Goal: Task Accomplishment & Management: Manage account settings

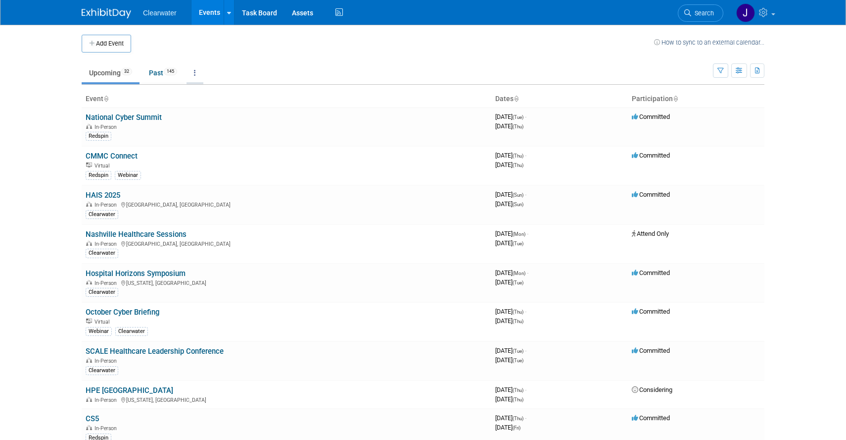
click at [201, 72] on link at bounding box center [195, 72] width 17 height 19
click at [735, 70] on button "button" at bounding box center [740, 70] width 16 height 14
click at [722, 66] on button "button" at bounding box center [720, 70] width 15 height 14
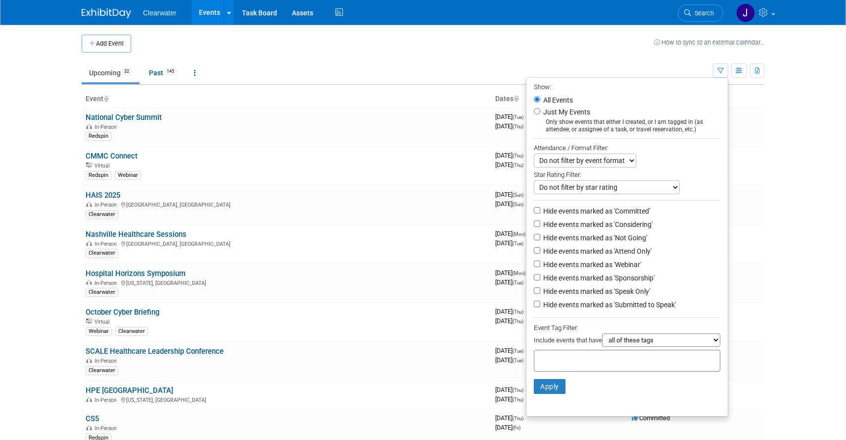
click at [625, 163] on select "Do not filter by event format Only show In-Person events Only show Virtual even…" at bounding box center [585, 160] width 102 height 14
click at [534, 154] on select "Do not filter by event format Only show In-Person events Only show Virtual even…" at bounding box center [585, 160] width 102 height 14
click at [756, 93] on th "Participation" at bounding box center [696, 99] width 137 height 17
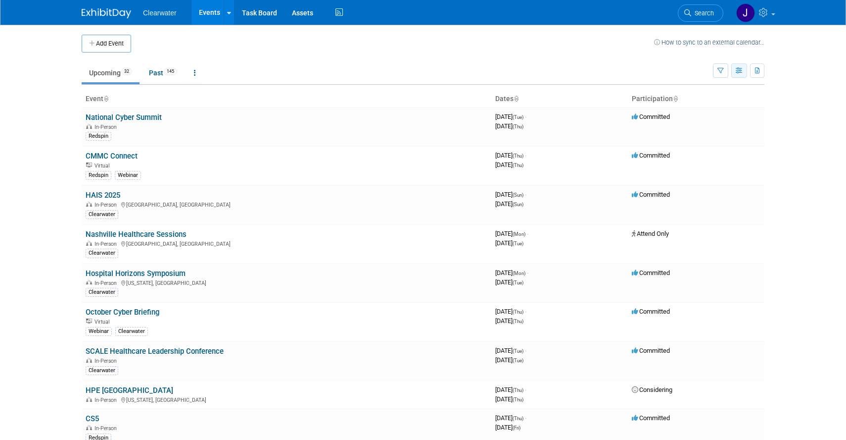
click at [738, 77] on button "button" at bounding box center [740, 70] width 16 height 14
click at [720, 68] on icon "button" at bounding box center [721, 71] width 6 height 6
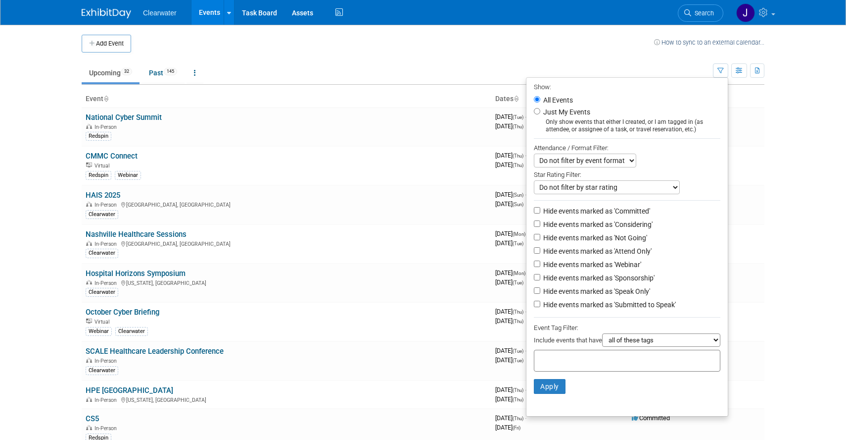
click at [601, 168] on div "Star Rating Filter:" at bounding box center [627, 173] width 187 height 13
click at [601, 162] on select "Do not filter by event format Only show In-Person events Only show Virtual even…" at bounding box center [585, 160] width 102 height 14
click at [534, 154] on select "Do not filter by event format Only show In-Person events Only show Virtual even…" at bounding box center [585, 160] width 102 height 14
click at [608, 184] on select "Do not filter by star rating Only show events with no ratings (0 stars) Only sh…" at bounding box center [607, 187] width 146 height 14
click at [813, 102] on body "Clearwater Events Add Event Bulk Upload Events Shareable Event Boards Recently …" at bounding box center [423, 220] width 846 height 440
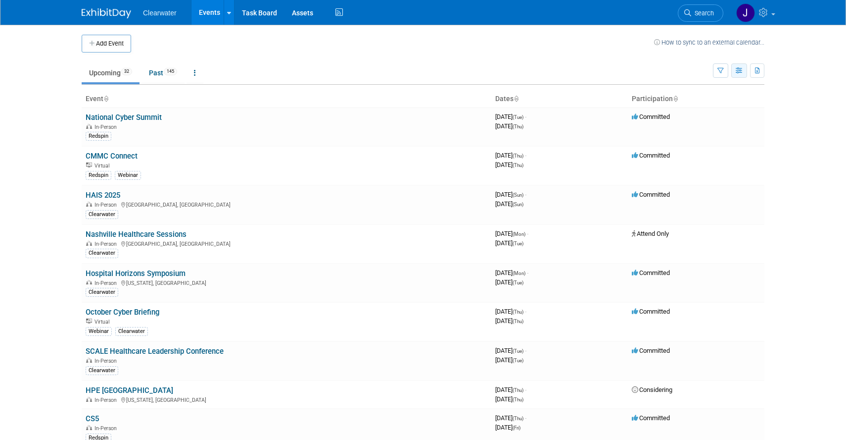
click at [743, 73] on icon "button" at bounding box center [739, 71] width 7 height 6
click at [779, 168] on body "Clearwater Events Add Event Bulk Upload Events Shareable Event Boards Recently …" at bounding box center [423, 220] width 846 height 440
click at [108, 100] on icon at bounding box center [105, 99] width 5 height 6
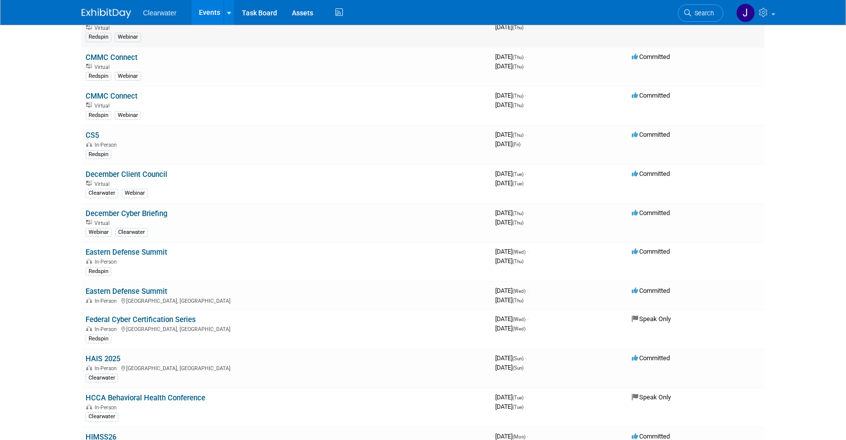
scroll to position [218, 0]
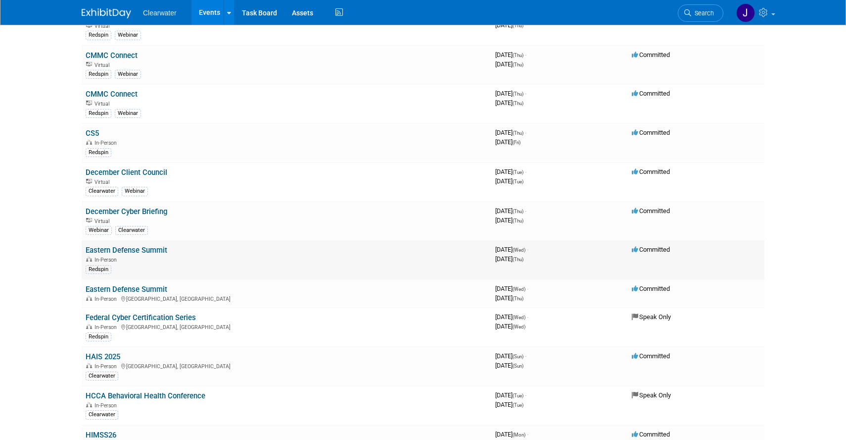
click at [181, 263] on div "Redspin" at bounding box center [287, 268] width 402 height 10
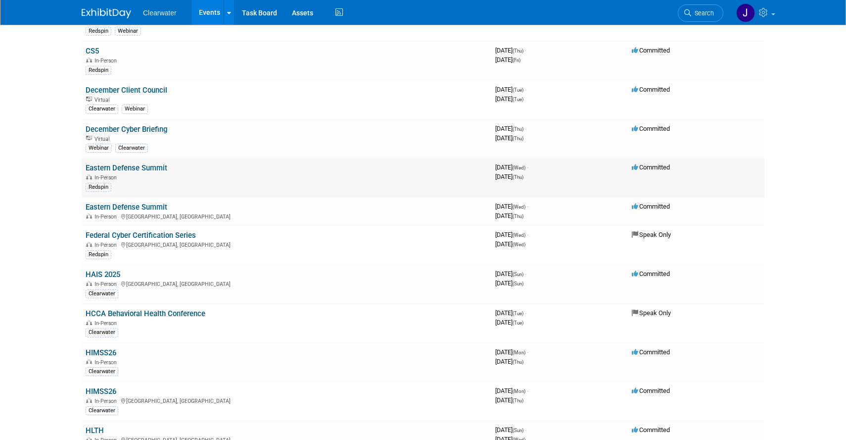
scroll to position [302, 0]
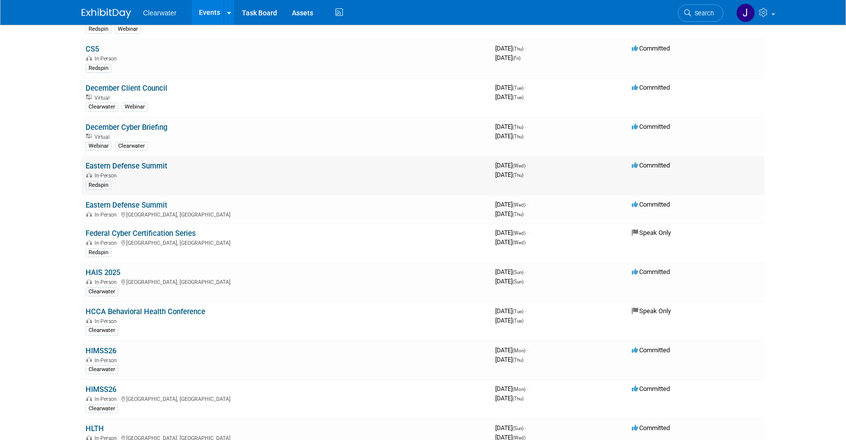
click at [158, 166] on link "Eastern Defense Summit" at bounding box center [127, 165] width 82 height 9
click at [147, 204] on link "Eastern Defense Summit" at bounding box center [127, 204] width 82 height 9
click at [159, 202] on link "Eastern Defense Summit" at bounding box center [127, 204] width 82 height 9
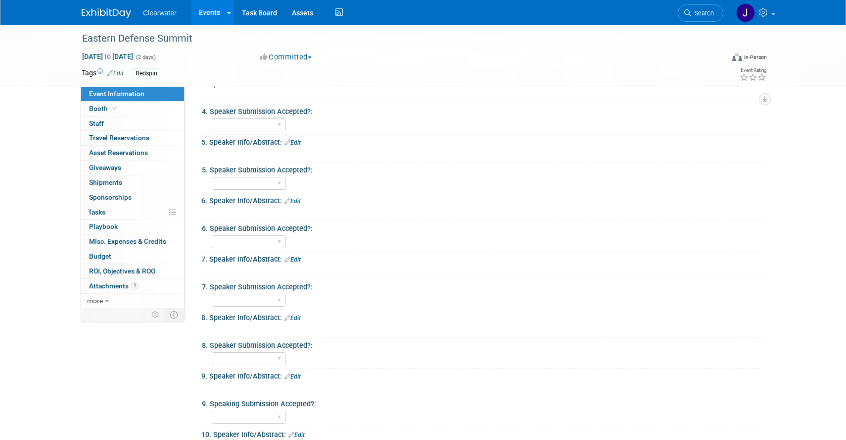
scroll to position [709, 0]
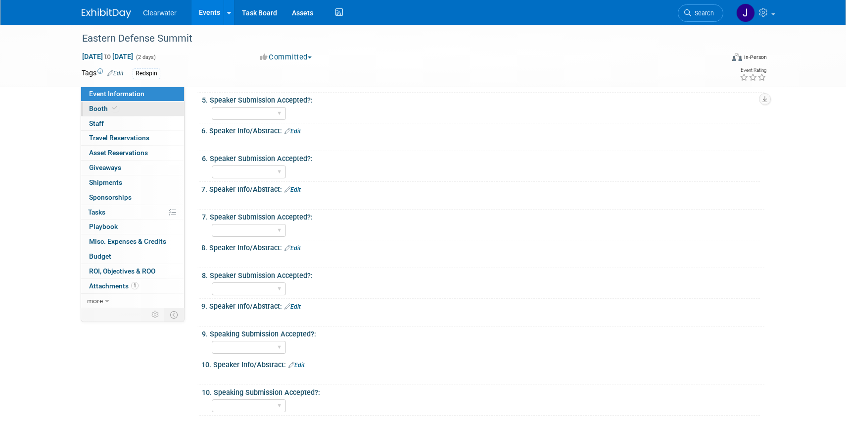
click at [153, 105] on link "Booth" at bounding box center [132, 108] width 103 height 14
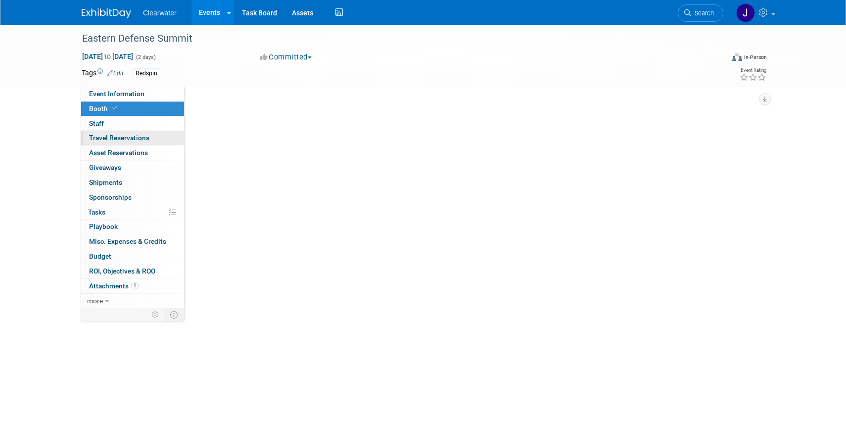
select select "Paid"
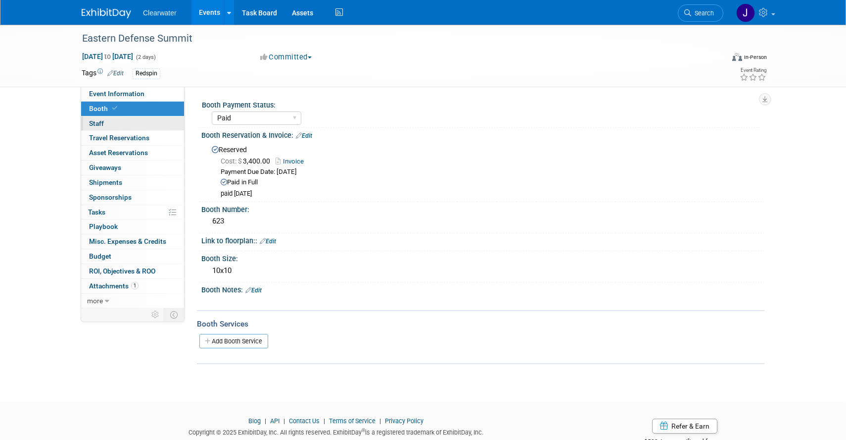
click at [148, 123] on link "0 Staff 0" at bounding box center [132, 123] width 103 height 14
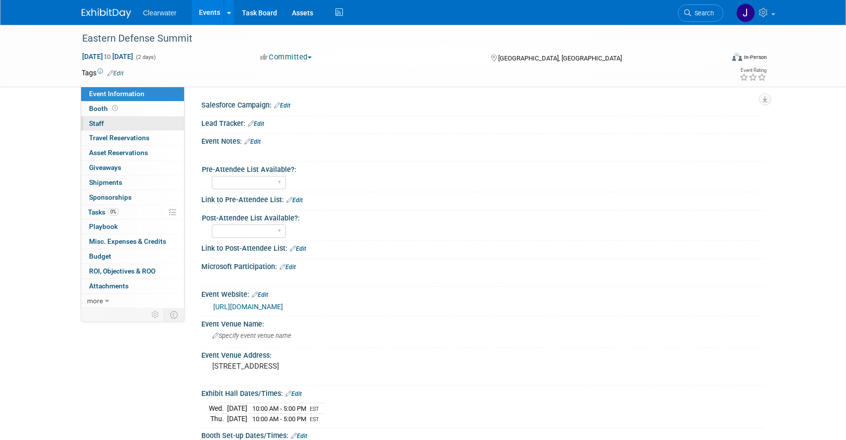
click at [111, 121] on link "0 Staff 0" at bounding box center [132, 123] width 103 height 14
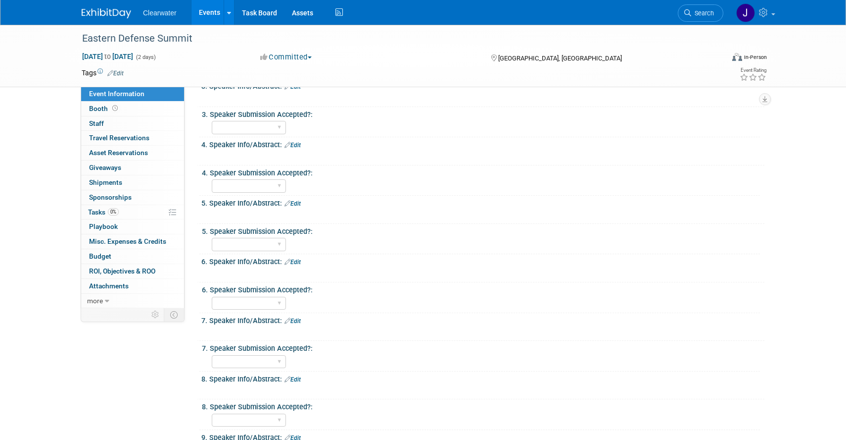
scroll to position [885, 0]
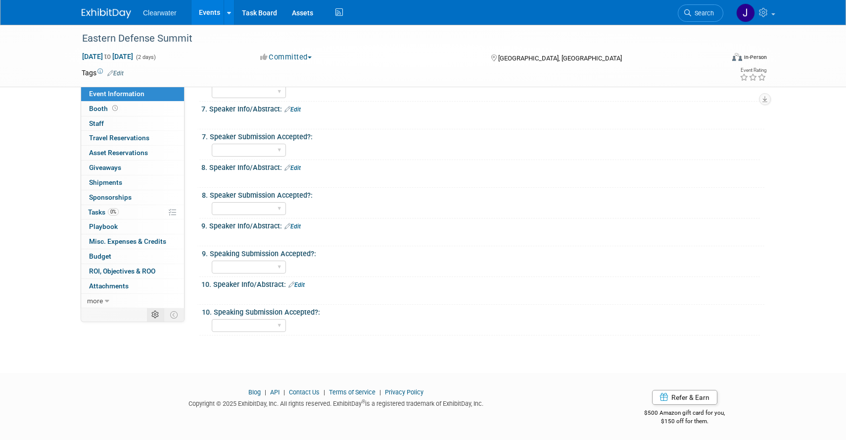
click at [155, 310] on td at bounding box center [155, 314] width 17 height 13
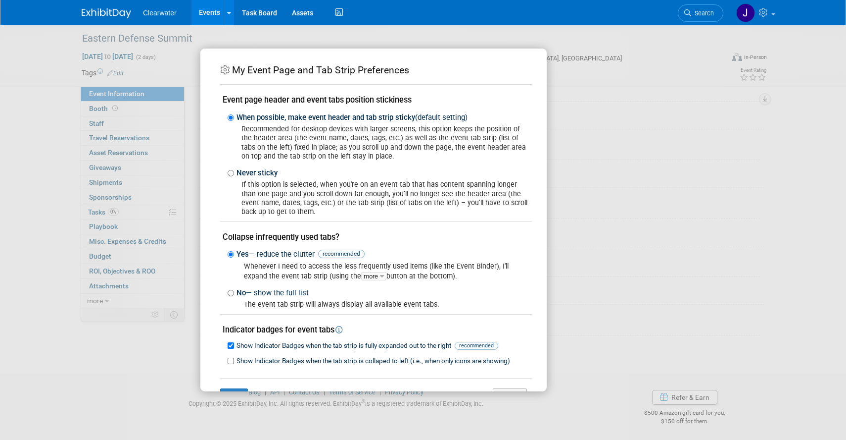
scroll to position [33, 0]
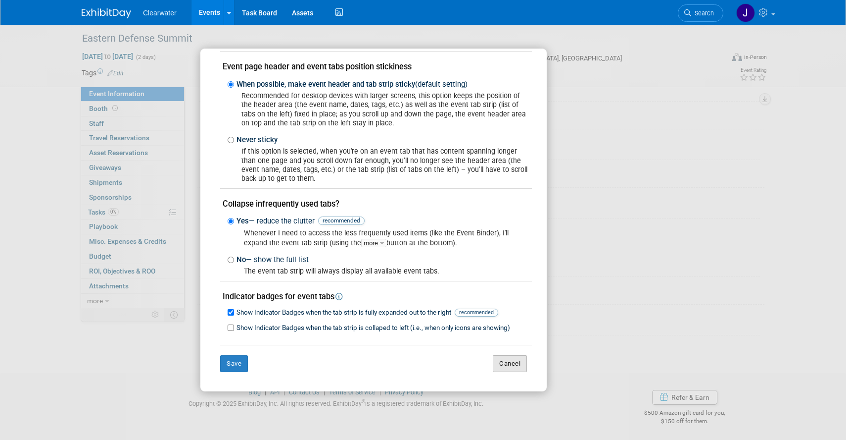
click at [506, 356] on button "Cancel" at bounding box center [510, 363] width 34 height 17
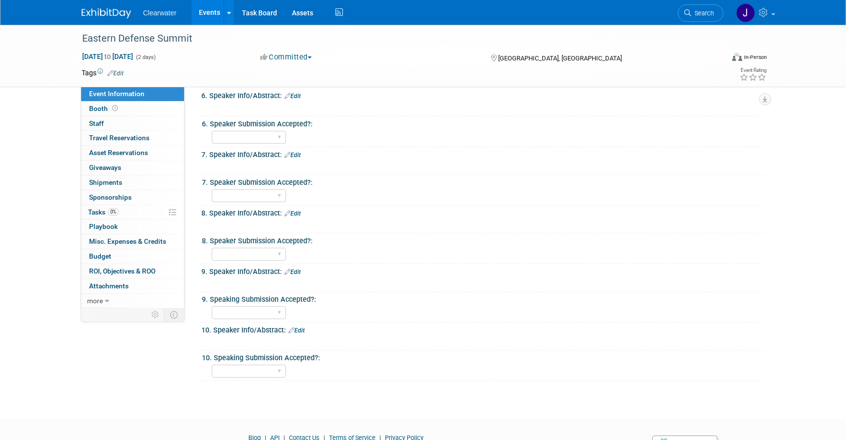
scroll to position [856, 0]
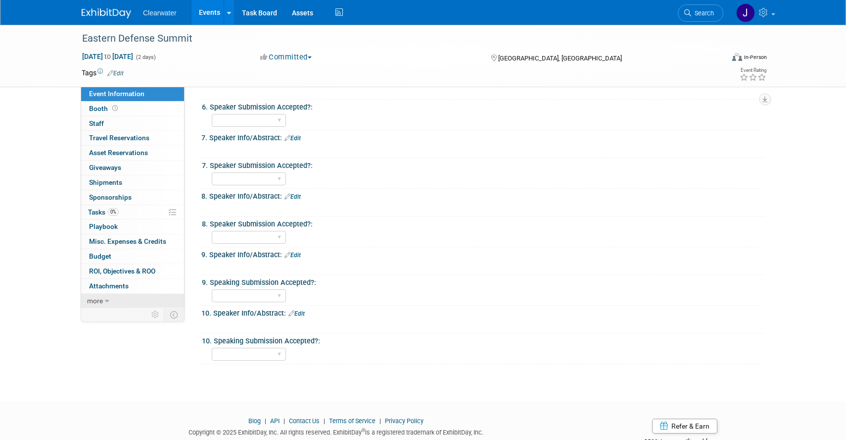
click at [105, 301] on icon at bounding box center [107, 300] width 4 height 7
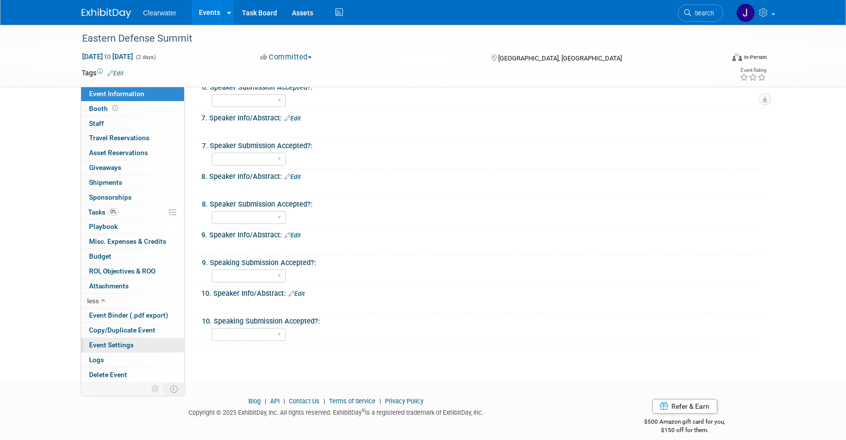
scroll to position [875, 0]
click at [122, 372] on span "Delete Event" at bounding box center [108, 374] width 38 height 8
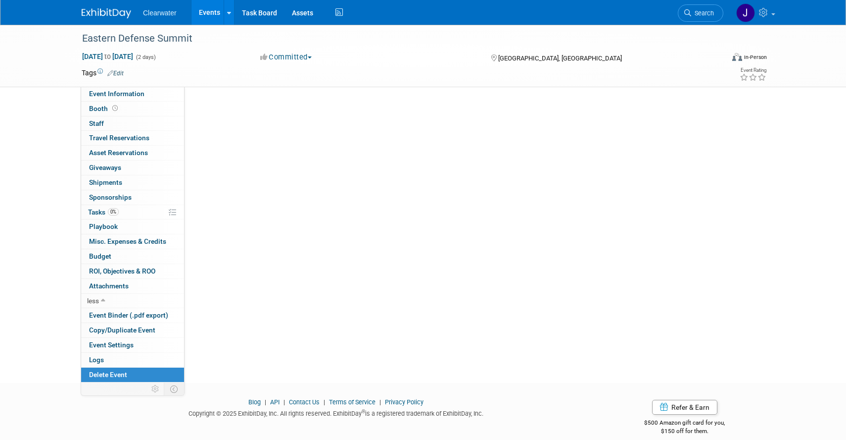
scroll to position [0, 0]
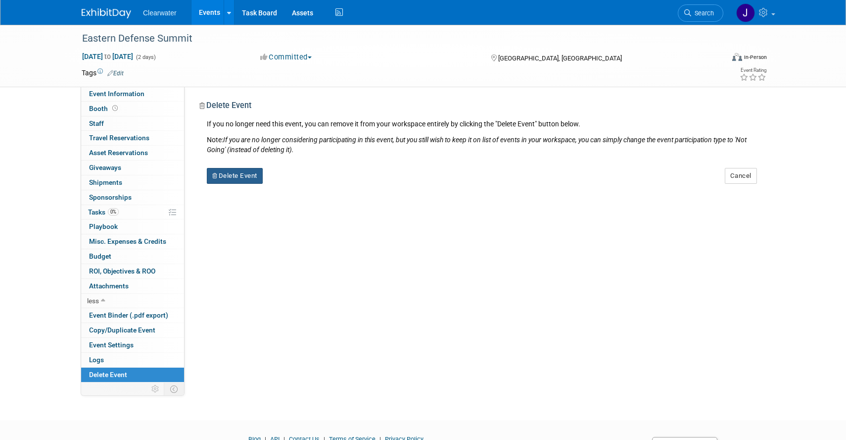
click at [247, 176] on button "Delete Event" at bounding box center [235, 176] width 56 height 16
click at [297, 185] on link "Yes" at bounding box center [297, 184] width 29 height 16
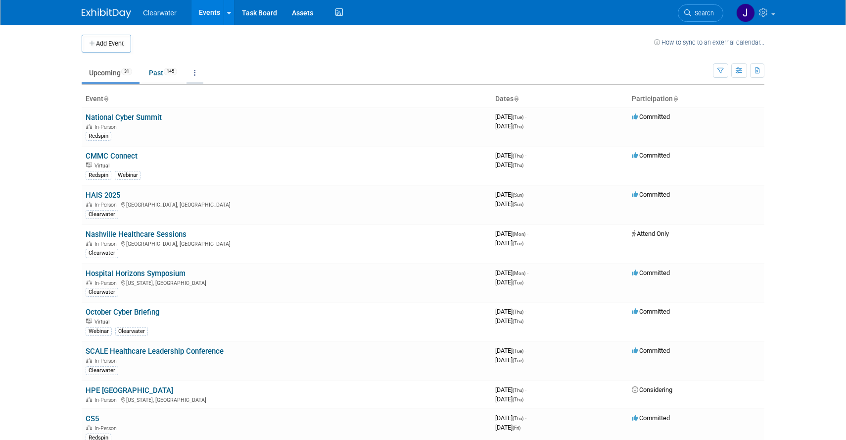
click at [199, 76] on link at bounding box center [195, 72] width 17 height 19
click at [105, 97] on icon at bounding box center [105, 99] width 5 height 6
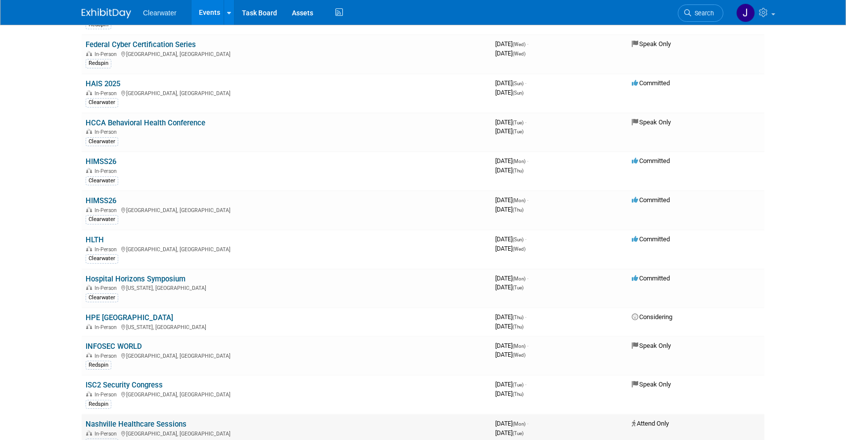
scroll to position [459, 0]
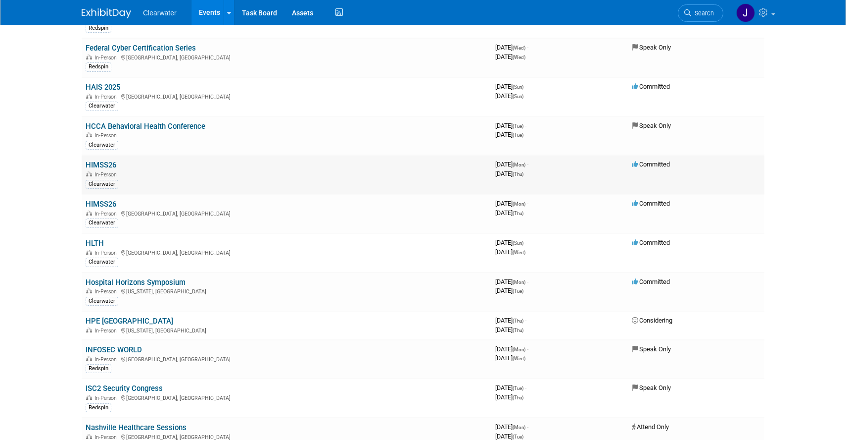
click at [108, 165] on link "HIMSS26" at bounding box center [101, 164] width 31 height 9
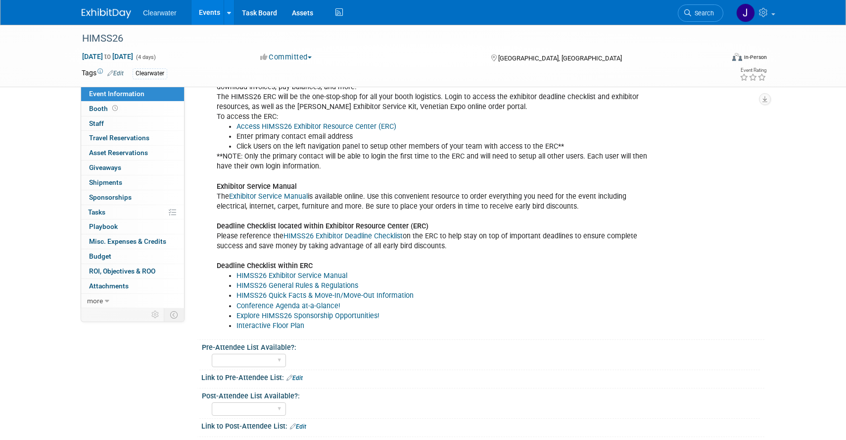
scroll to position [101, 0]
click at [103, 211] on span "Tasks 0%" at bounding box center [96, 212] width 17 height 8
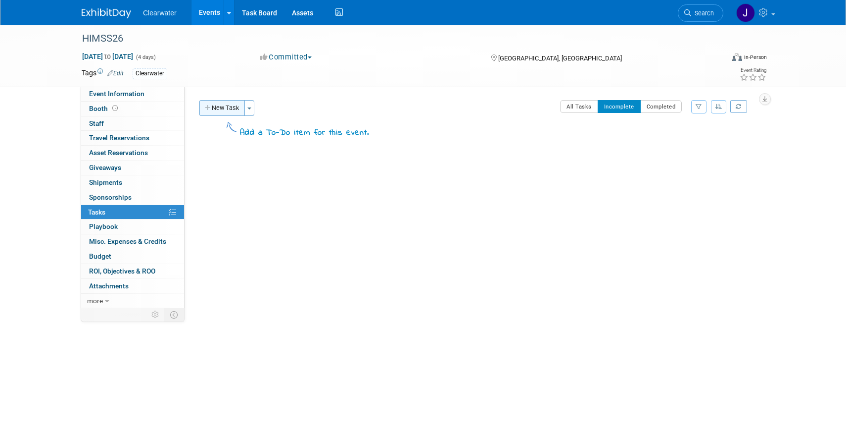
click at [231, 108] on button "New Task" at bounding box center [222, 108] width 46 height 16
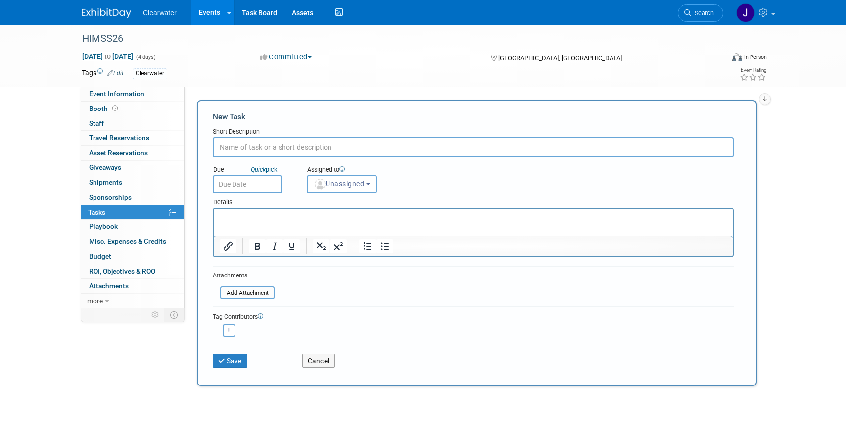
click at [294, 146] on input "text" at bounding box center [473, 147] width 521 height 20
paste input "Cybersecurity - Kiosk Graphics Due to Freeman (Booth: 10002-07)"
type input "Cybersecurity - Kiosk Graphics Due to Freeman (Booth: 10002-07)"
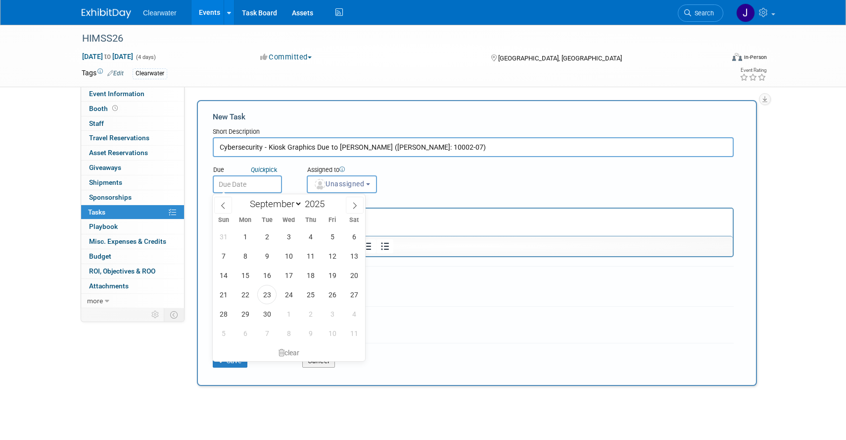
click at [259, 176] on input "text" at bounding box center [247, 184] width 69 height 18
click at [359, 200] on span at bounding box center [355, 205] width 18 height 17
select select "11"
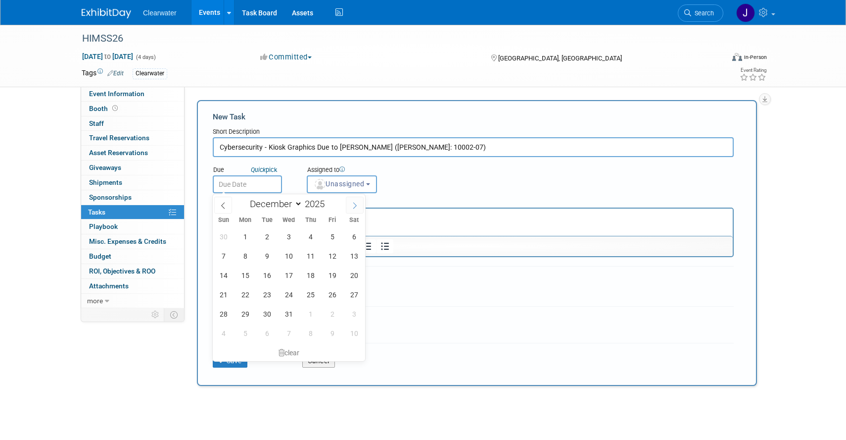
click at [359, 200] on span at bounding box center [355, 205] width 18 height 17
type input "2026"
click at [359, 200] on span at bounding box center [355, 205] width 18 height 17
click at [225, 207] on icon at bounding box center [223, 205] width 7 height 7
select select "0"
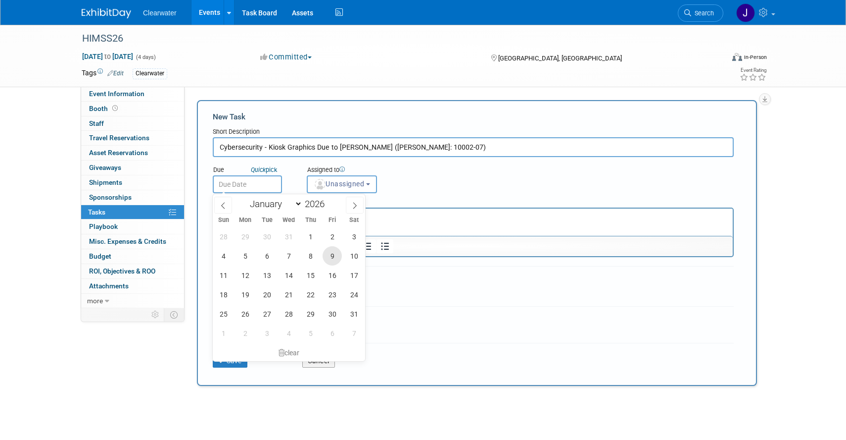
click at [330, 260] on span "9" at bounding box center [332, 255] width 19 height 19
type input "Jan 9, 2026"
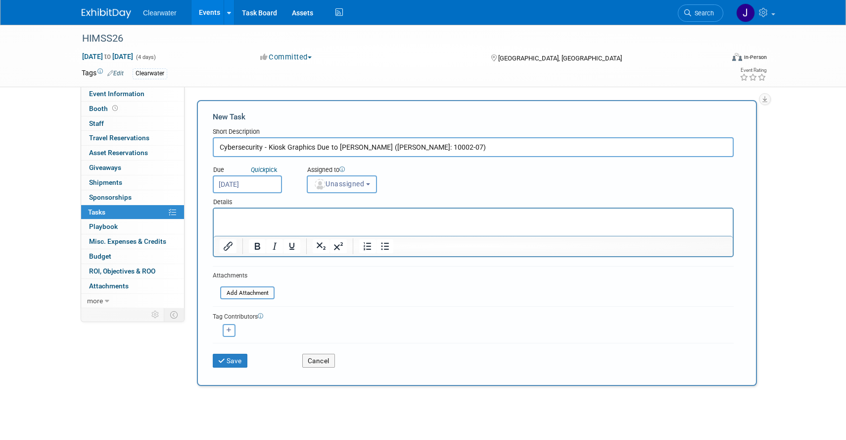
click at [369, 189] on button "Unassigned" at bounding box center [342, 184] width 70 height 18
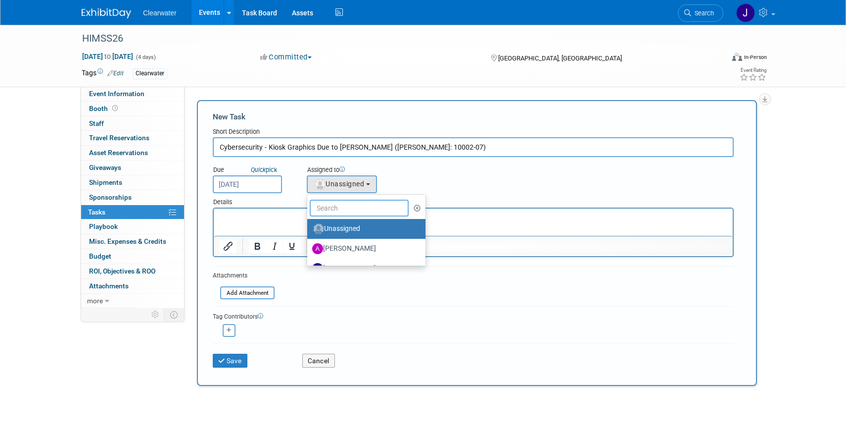
click at [369, 210] on input "text" at bounding box center [359, 207] width 99 height 17
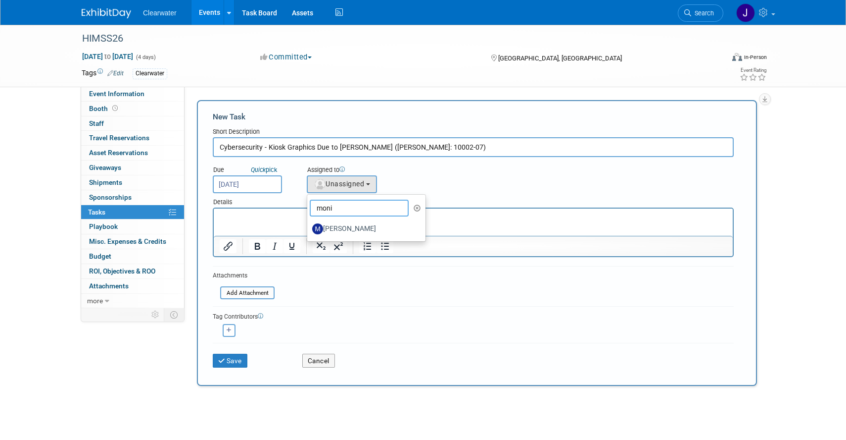
type input "Monica"
click at [296, 222] on html at bounding box center [473, 215] width 519 height 14
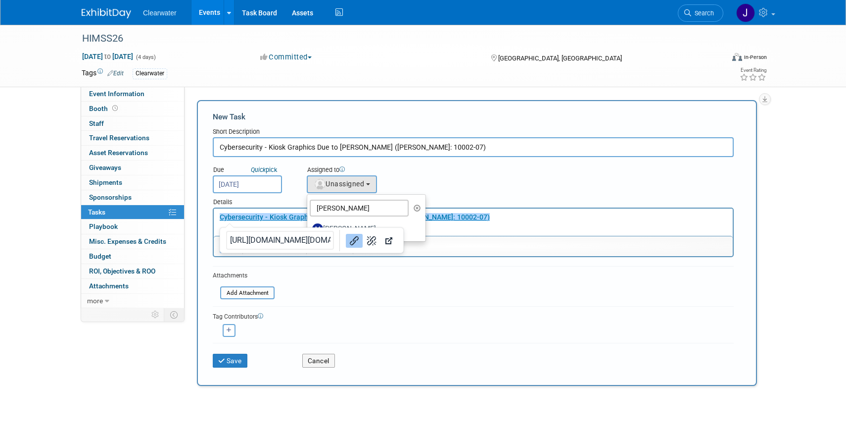
click at [557, 222] on p "﻿Cybersecurity - Kiosk Graphics Due to Freeman (Booth: 10002-07)" at bounding box center [474, 217] width 508 height 10
click at [555, 272] on form "New Task Short Description Cybersecurity - Kiosk Graphics Due to Freeman (Booth…" at bounding box center [477, 242] width 529 height 263
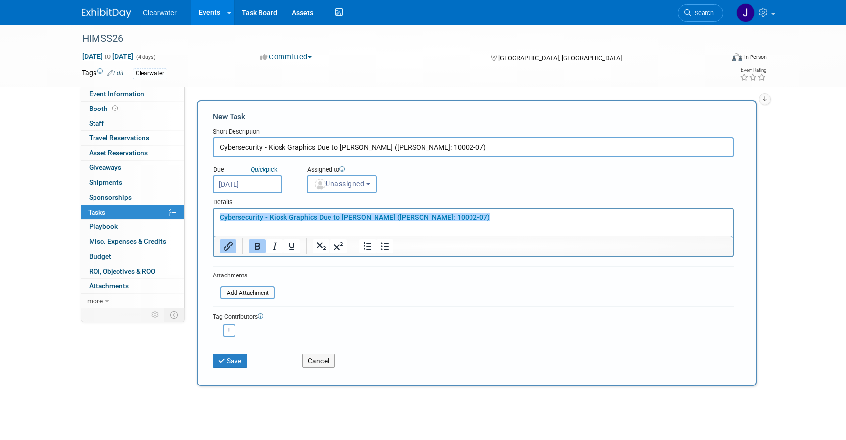
click at [433, 212] on p "Cybersecurity - Kiosk Graphics Due to Freeman (Booth: 10002-07)﻿" at bounding box center [474, 217] width 508 height 10
click at [255, 245] on icon "Bold" at bounding box center [257, 246] width 5 height 7
click at [451, 220] on p "Cybersecurity - Kiosk Graphics Due to Freeman (Booth: 10002-07)﻿" at bounding box center [474, 217] width 508 height 10
click at [233, 355] on button "Save" at bounding box center [230, 360] width 35 height 14
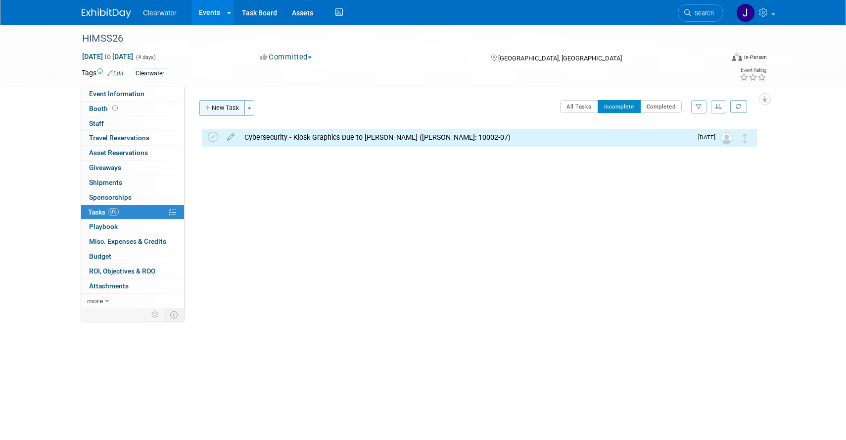
click at [234, 113] on button "New Task" at bounding box center [222, 108] width 46 height 16
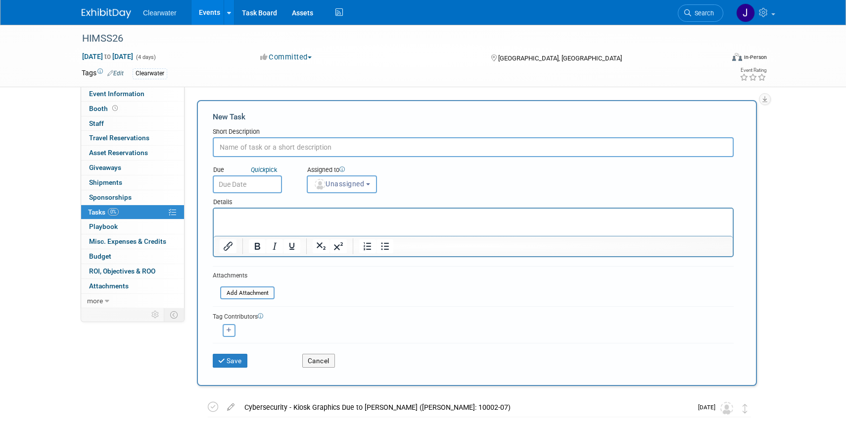
paste input "Fill Out Your Basic Company Profile Details"
type input "Fill Out Your Basic Company Profile Details"
click at [297, 222] on html at bounding box center [473, 215] width 519 height 14
click at [291, 222] on html at bounding box center [473, 215] width 519 height 14
drag, startPoint x: 232, startPoint y: 217, endPoint x: 203, endPoint y: 219, distance: 28.3
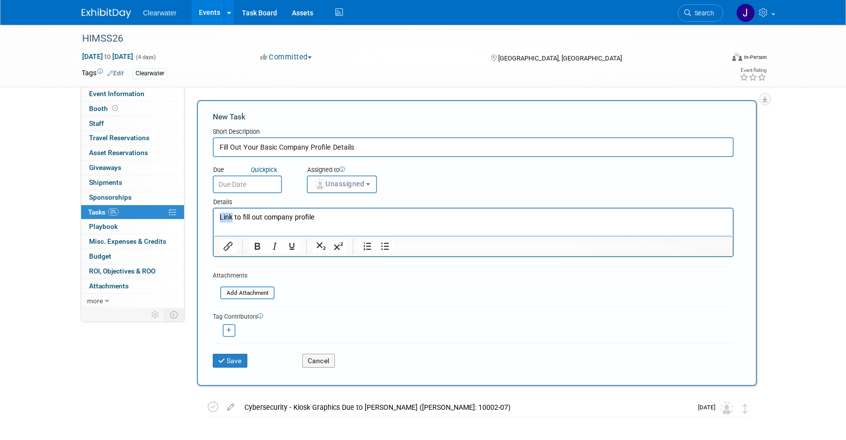
click at [214, 219] on html "Link to fill out company profile" at bounding box center [473, 215] width 519 height 14
click at [231, 252] on button "Insert/edit link" at bounding box center [228, 246] width 17 height 14
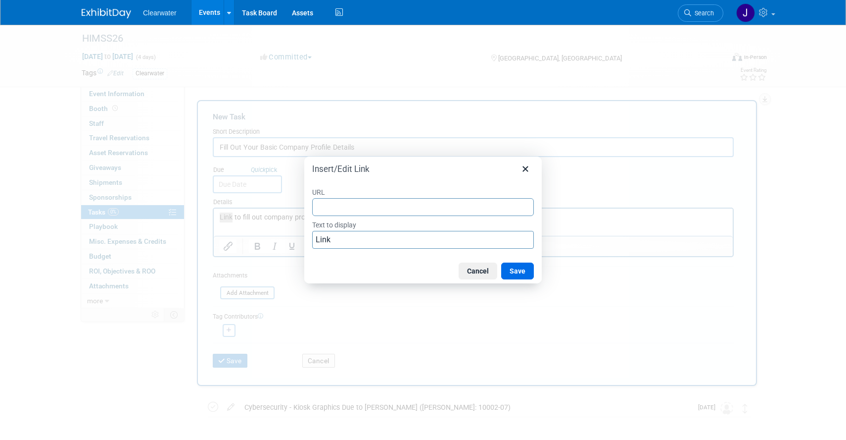
type input "https://himss26.exh.mapyourshow.com/7_0/datacollection:main/displayForm?formnam…"
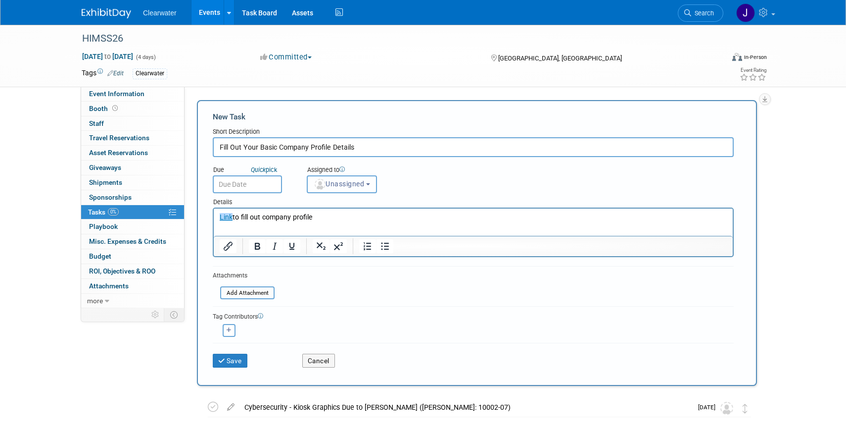
click at [364, 185] on span "Unassigned" at bounding box center [339, 184] width 50 height 8
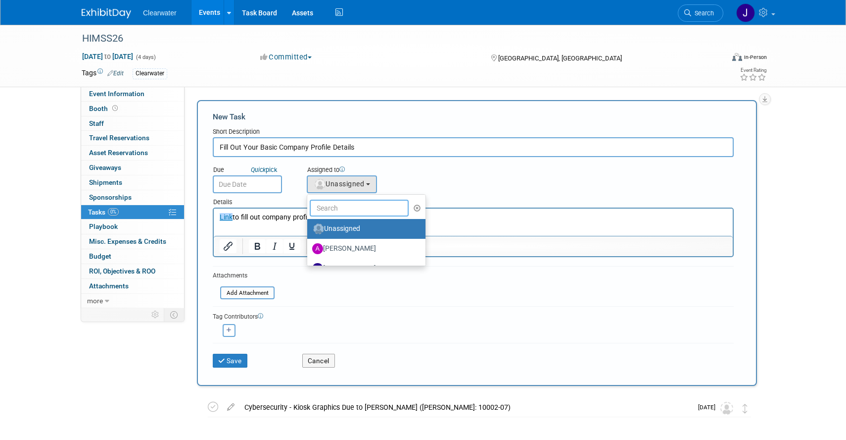
click at [365, 205] on input "text" at bounding box center [359, 207] width 99 height 17
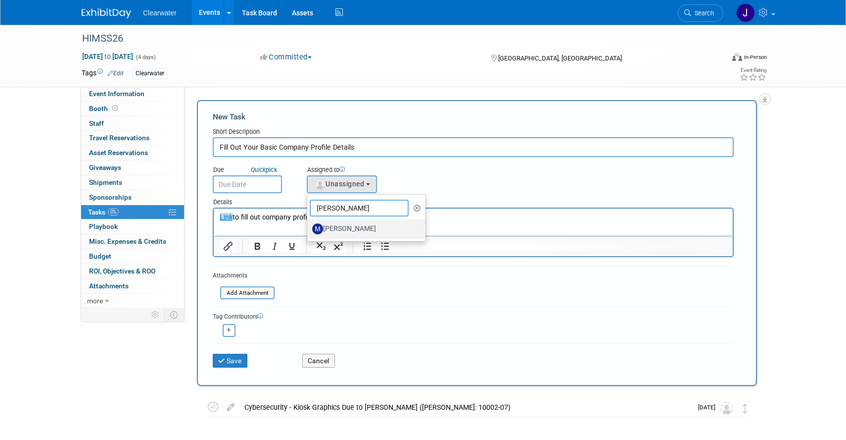
type input "monica"
drag, startPoint x: 335, startPoint y: 223, endPoint x: 103, endPoint y: 8, distance: 315.6
click at [335, 223] on label "Monica Pastor" at bounding box center [363, 229] width 103 height 16
click at [309, 224] on input "Monica Pastor" at bounding box center [305, 227] width 6 height 6
select select "64254334-9387-4d6a-96b6-2827250710f2"
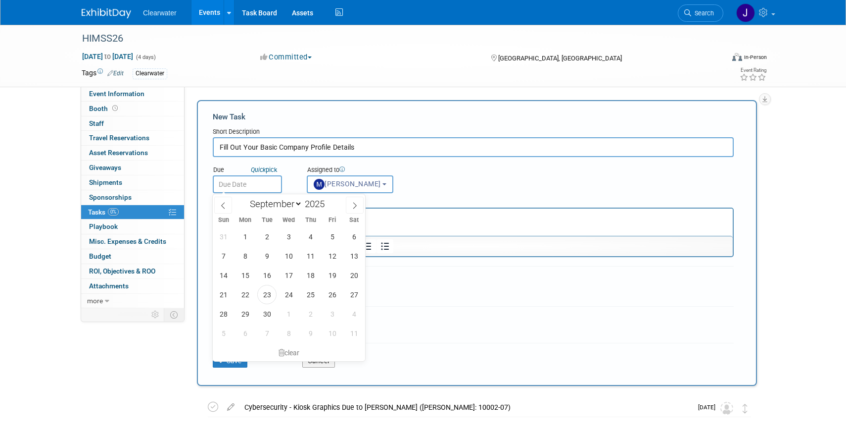
click at [265, 185] on input "text" at bounding box center [247, 184] width 69 height 18
click at [349, 205] on span at bounding box center [355, 205] width 18 height 17
select select "11"
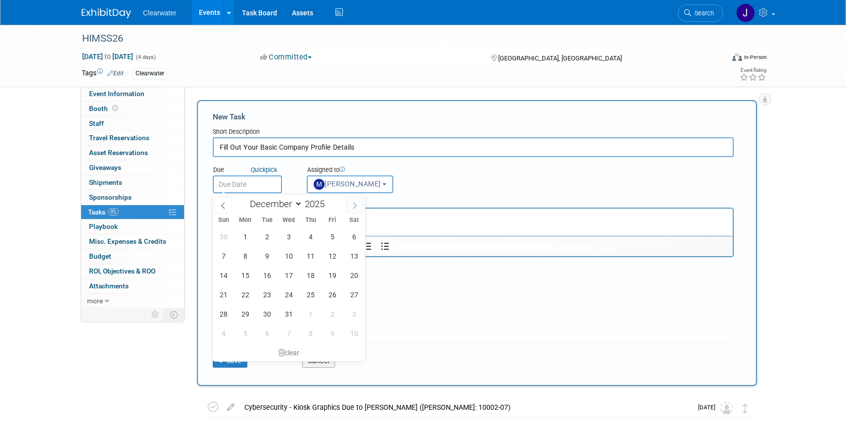
click at [349, 205] on span at bounding box center [355, 205] width 18 height 17
type input "2026"
select select "0"
click at [311, 236] on span "1" at bounding box center [310, 236] width 19 height 19
type input "Jan 1, 2026"
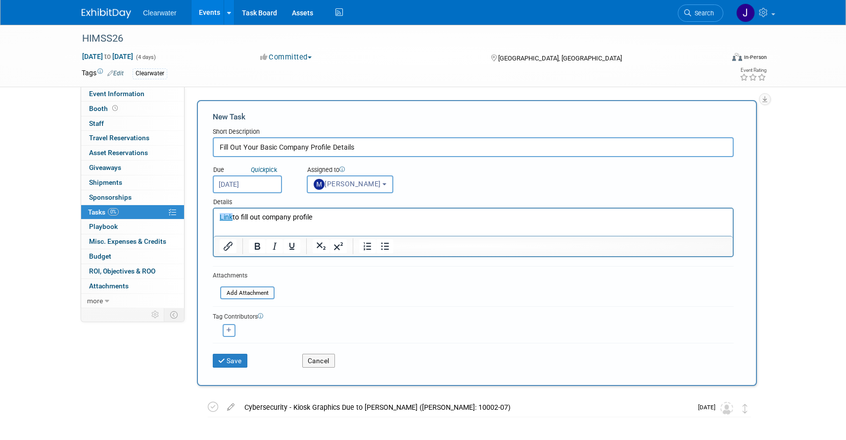
drag, startPoint x: 349, startPoint y: 311, endPoint x: 270, endPoint y: 339, distance: 83.3
click at [349, 311] on div "Tag Contributors" at bounding box center [473, 315] width 521 height 10
click at [235, 355] on button "Save" at bounding box center [230, 360] width 35 height 14
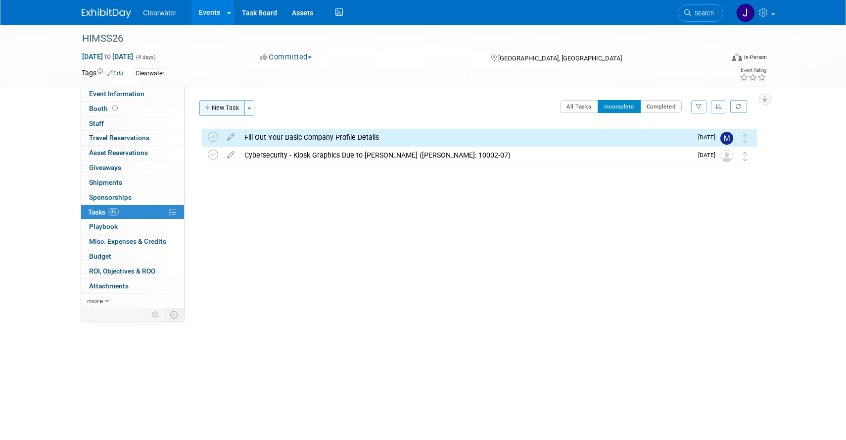
click at [224, 105] on button "New Task" at bounding box center [222, 108] width 46 height 16
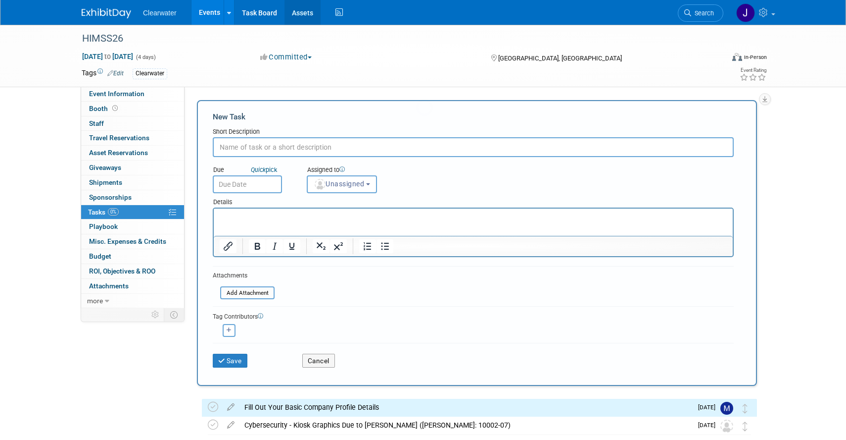
scroll to position [0, 0]
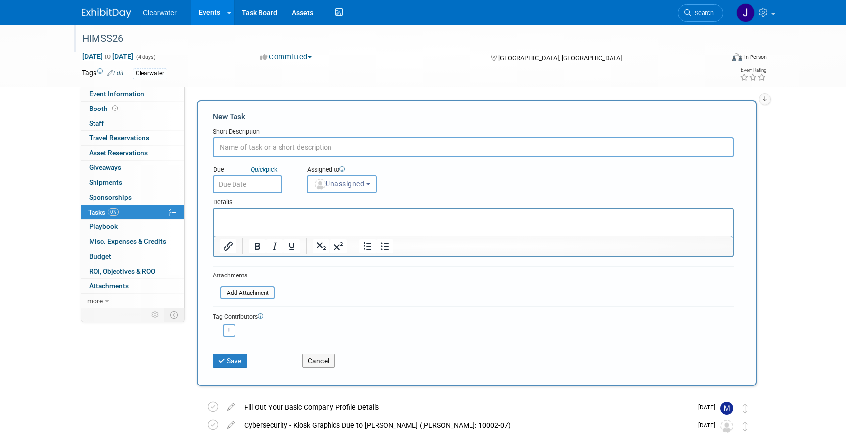
paste input "Exhibitor Registration Coming Soon"
type input "Exhibitor Registration Coming Soon"
click at [343, 184] on span "Unassigned" at bounding box center [339, 184] width 50 height 8
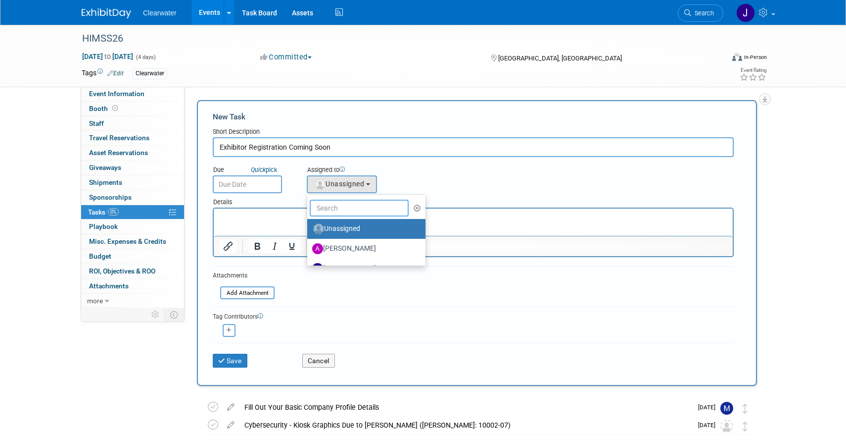
click at [339, 212] on input "text" at bounding box center [359, 207] width 99 height 17
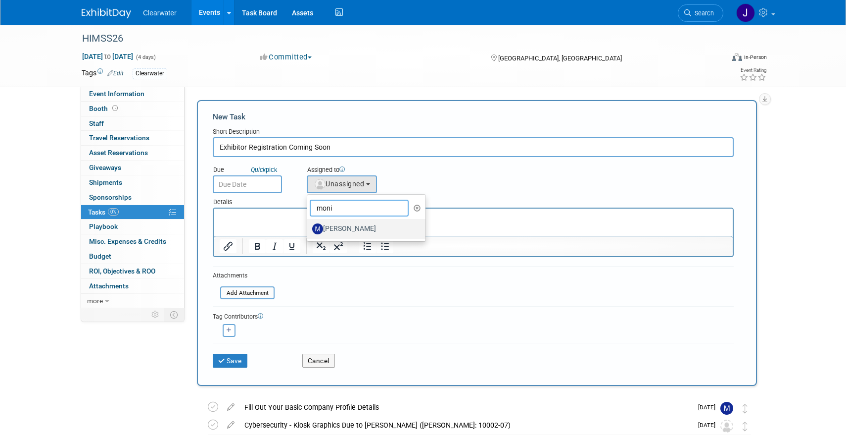
type input "Monica"
click at [359, 222] on label "Monica Pastor" at bounding box center [363, 229] width 103 height 16
click at [309, 224] on input "Monica Pastor" at bounding box center [305, 227] width 6 height 6
select select "64254334-9387-4d6a-96b6-2827250710f2"
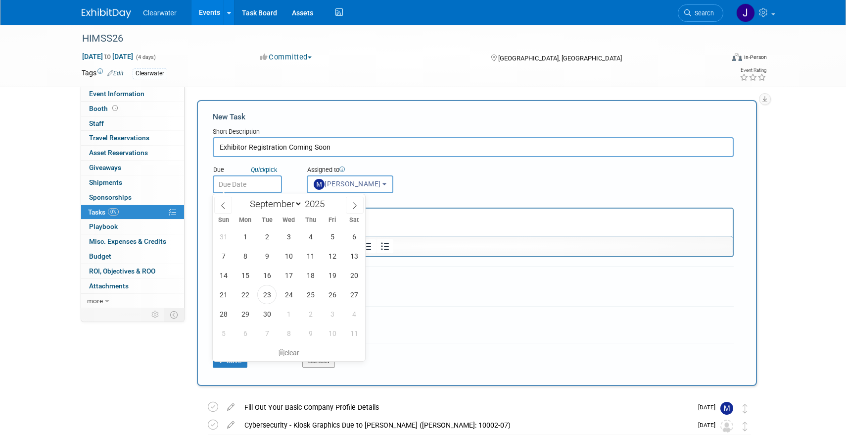
click at [263, 186] on input "text" at bounding box center [247, 184] width 69 height 18
click at [350, 208] on span at bounding box center [355, 205] width 18 height 17
select select "11"
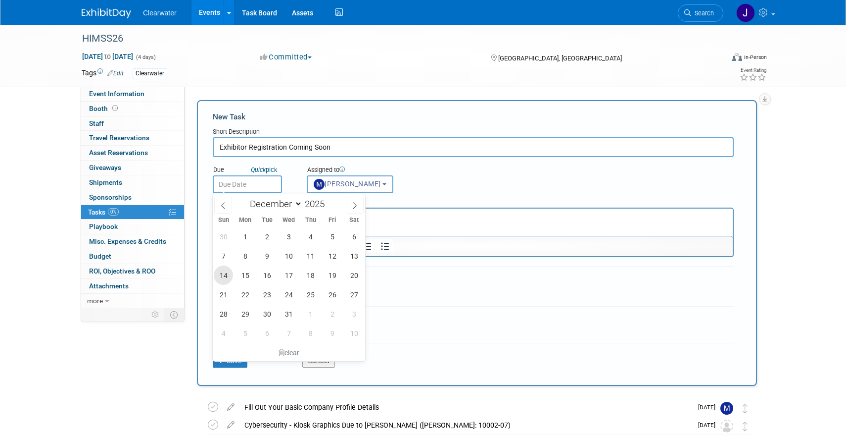
click at [230, 271] on span "14" at bounding box center [223, 274] width 19 height 19
type input "Dec 14, 2025"
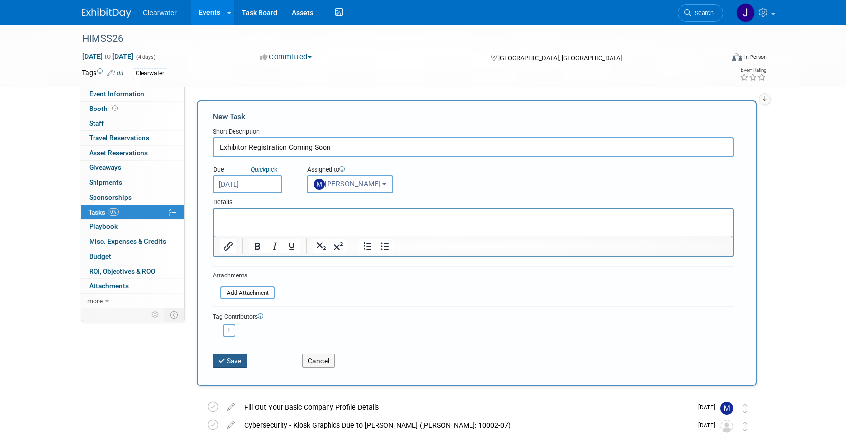
click at [230, 363] on button "Save" at bounding box center [230, 360] width 35 height 14
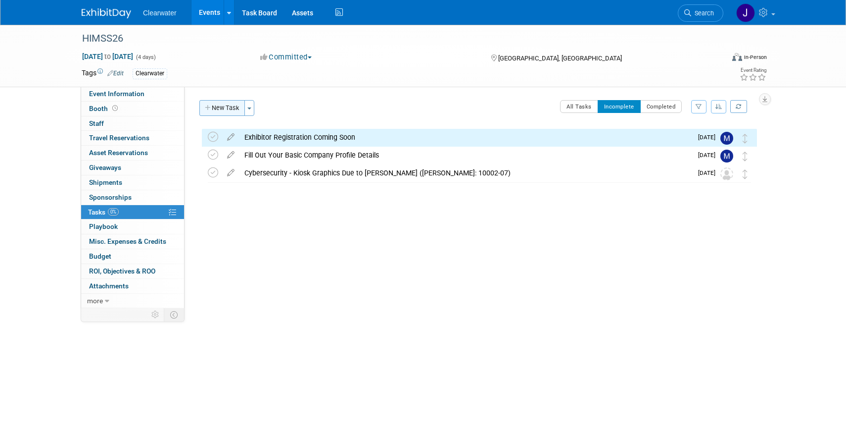
click at [230, 115] on button "New Task" at bounding box center [222, 108] width 46 height 16
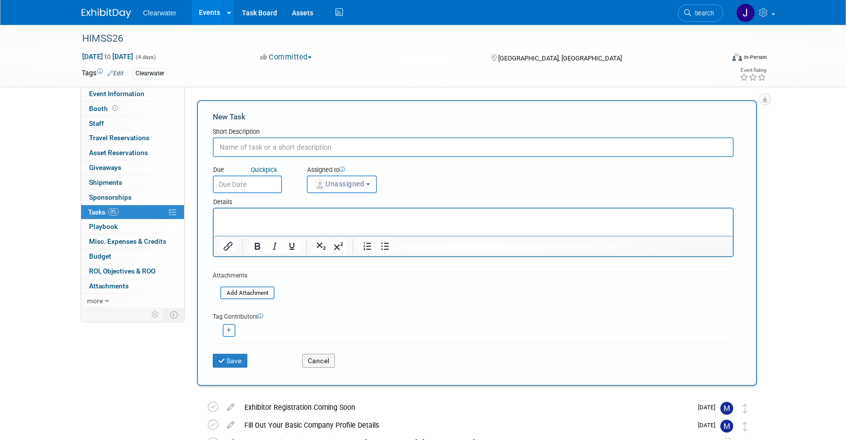
paste input "Exhibitor Registration Pricing for Additional Client Badges & Conference Pass I…"
type input "Exhibitor Registration Pricing for Additional Client Badges & Conference Pass I…"
click at [347, 175] on button "Unassigned" at bounding box center [342, 184] width 70 height 18
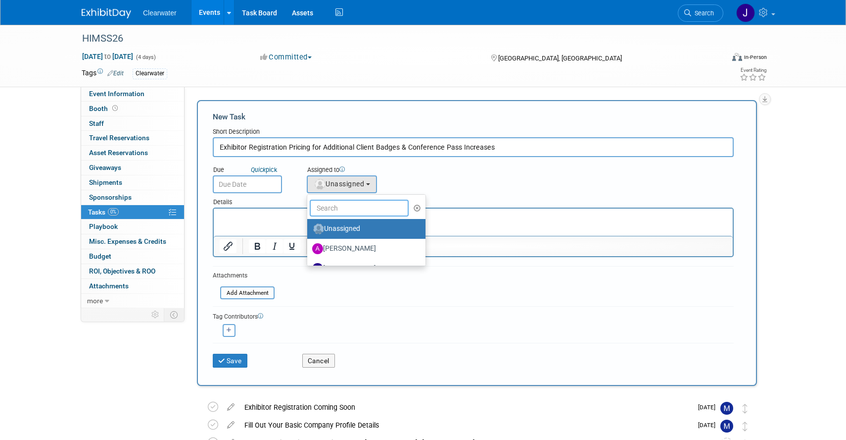
click at [347, 204] on input "text" at bounding box center [359, 207] width 99 height 17
type input "n"
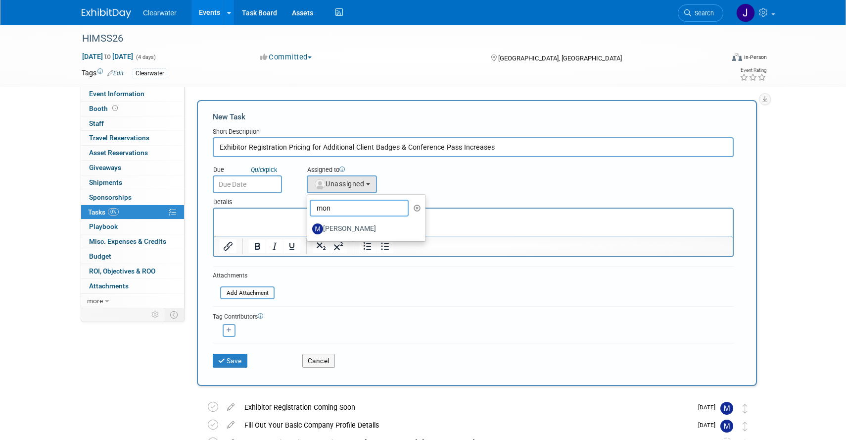
type input "Monica"
click at [349, 229] on label "Monica Pastor" at bounding box center [363, 229] width 103 height 16
click at [309, 229] on input "Monica Pastor" at bounding box center [305, 227] width 6 height 6
select select "64254334-9387-4d6a-96b6-2827250710f2"
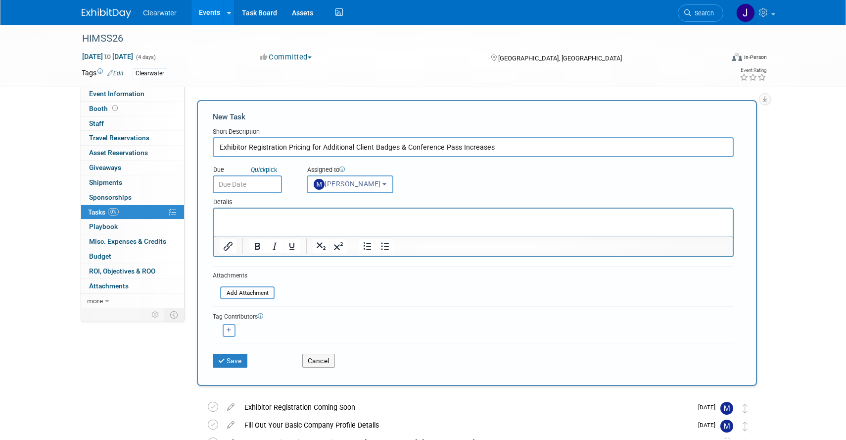
click at [273, 184] on input "text" at bounding box center [247, 184] width 69 height 18
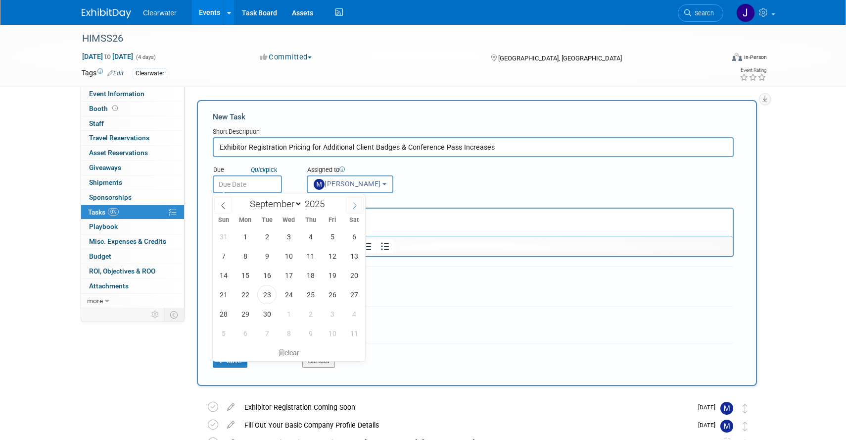
click at [350, 205] on span at bounding box center [355, 205] width 18 height 17
select select "11"
click at [350, 205] on span at bounding box center [355, 205] width 18 height 17
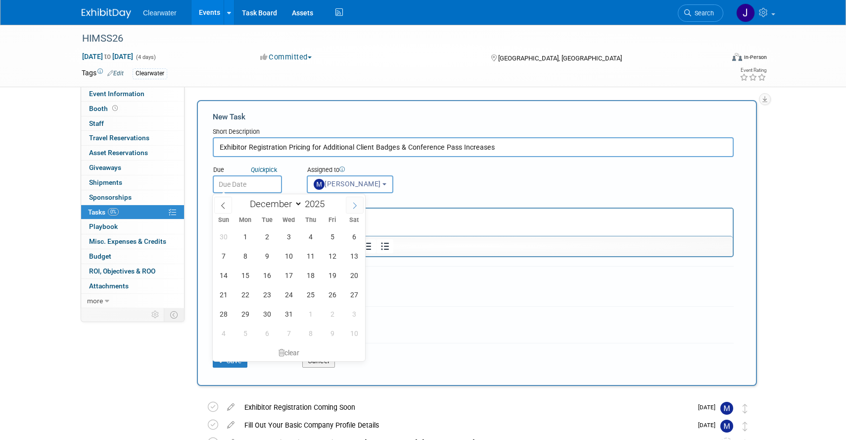
type input "2026"
click at [350, 205] on span at bounding box center [355, 205] width 18 height 17
select select "1"
click at [225, 258] on span "8" at bounding box center [223, 255] width 19 height 19
type input "Feb 8, 2026"
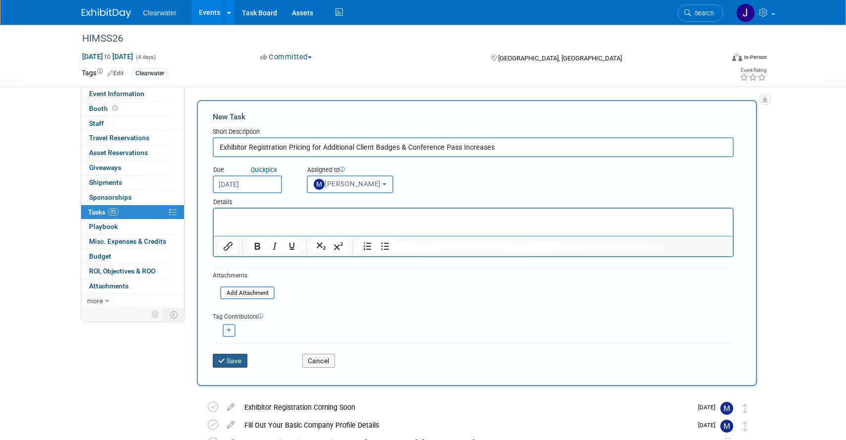
click at [237, 358] on button "Save" at bounding box center [230, 360] width 35 height 14
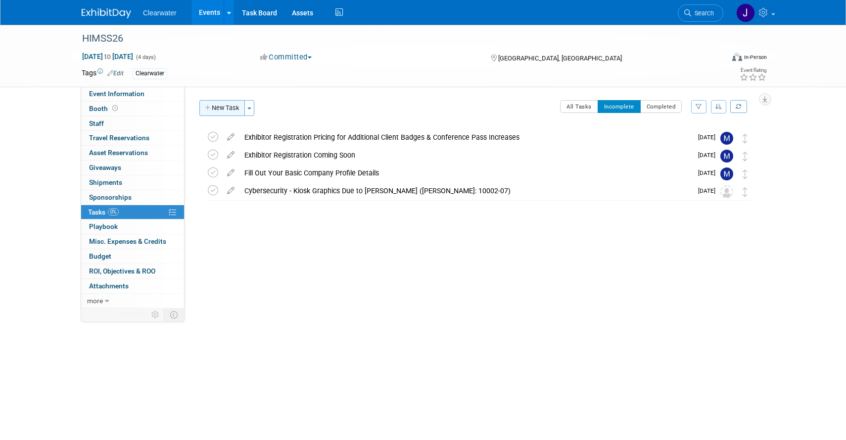
click at [222, 109] on button "New Task" at bounding box center [222, 108] width 46 height 16
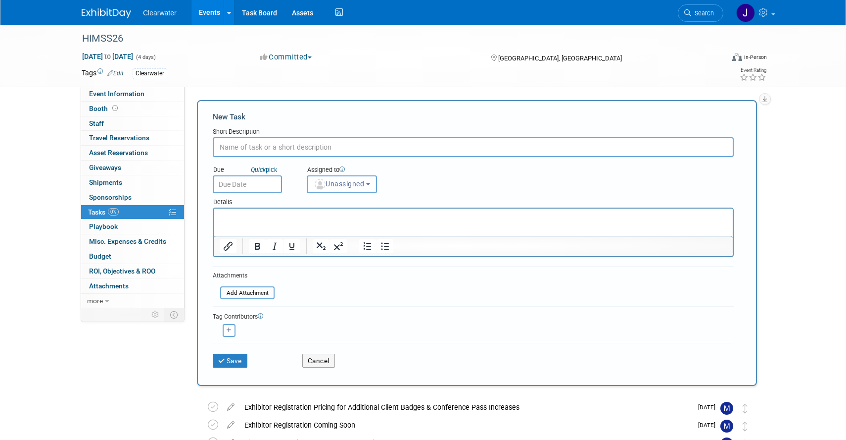
paste input "First Day Freight is Accepted at the Freeman Warehouse (Booth: 10002-07)"
type input "First Day Freight is Accepted at the Freeman Warehouse (Booth: 10002-07)"
click at [250, 193] on div "Details" at bounding box center [473, 200] width 521 height 14
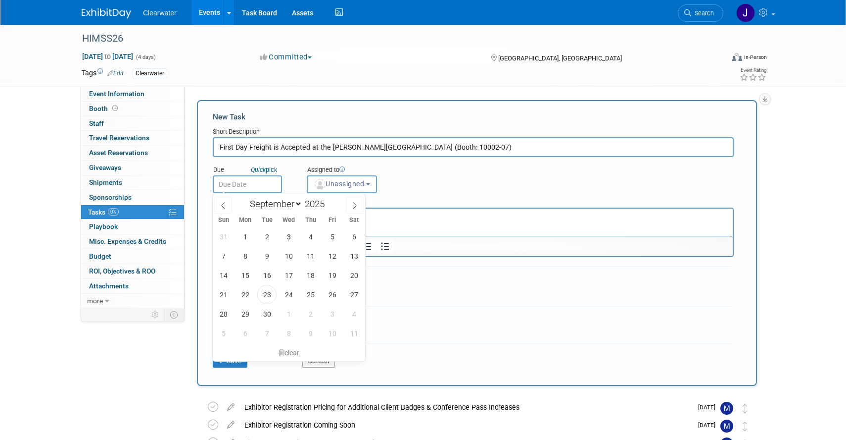
click at [251, 178] on input "text" at bounding box center [247, 184] width 69 height 18
click at [348, 203] on span at bounding box center [355, 205] width 18 height 17
select select "11"
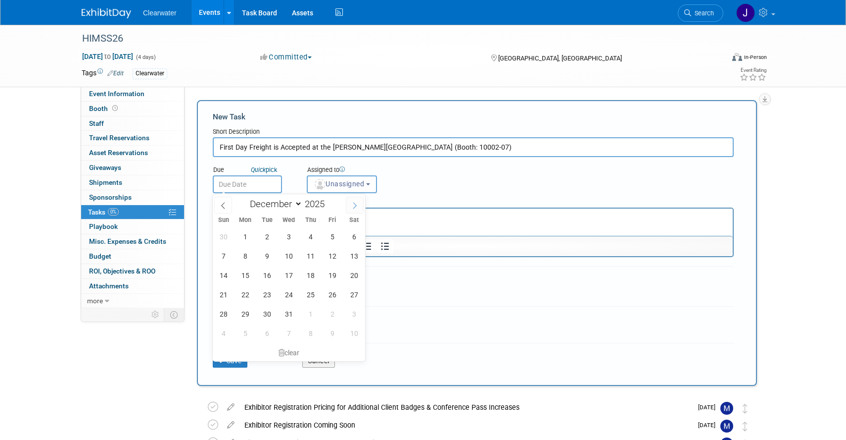
click at [348, 203] on span at bounding box center [355, 205] width 18 height 17
type input "2026"
click at [348, 203] on span at bounding box center [355, 205] width 18 height 17
select select "1"
click at [240, 237] on span "2" at bounding box center [245, 236] width 19 height 19
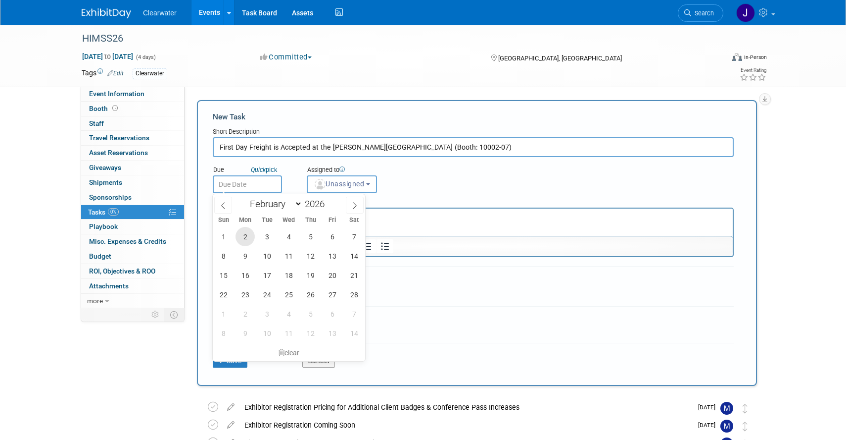
type input "Feb 2, 2026"
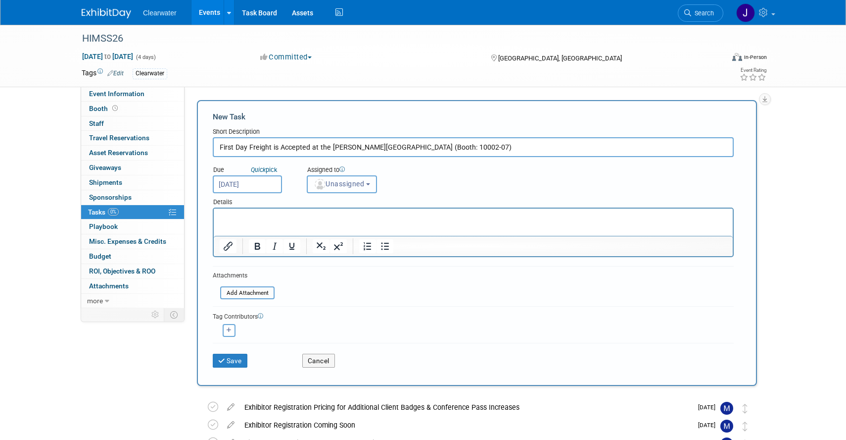
click at [333, 190] on button "Unassigned" at bounding box center [342, 184] width 70 height 18
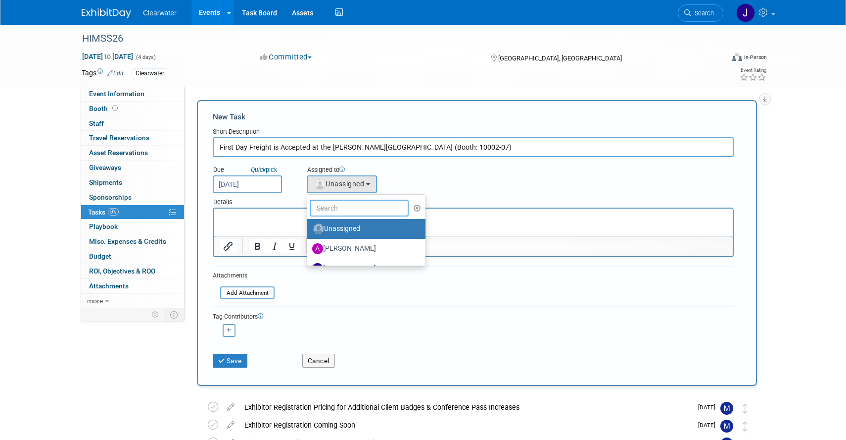
click at [335, 206] on input "text" at bounding box center [359, 207] width 99 height 17
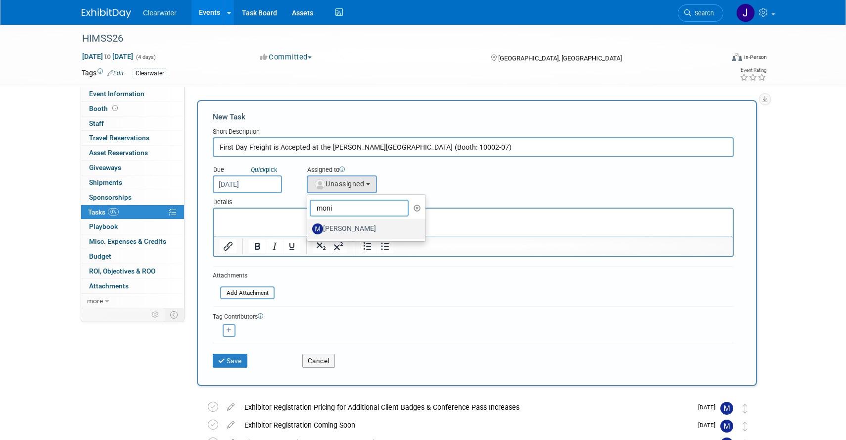
type input "Monica"
click at [461, 221] on p "Rich Text Area. Press ALT-0 for help." at bounding box center [474, 217] width 508 height 10
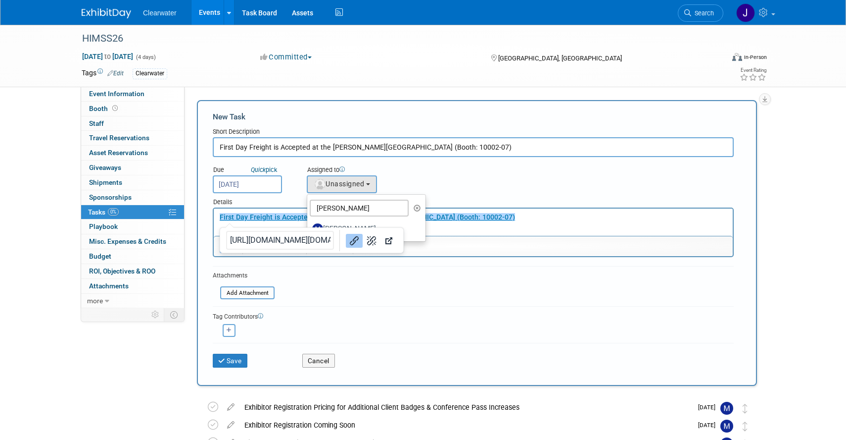
click at [498, 222] on p "﻿First Day Freight is Accepted at the Freeman Warehouse (Booth: 10002-07)" at bounding box center [474, 217] width 508 height 10
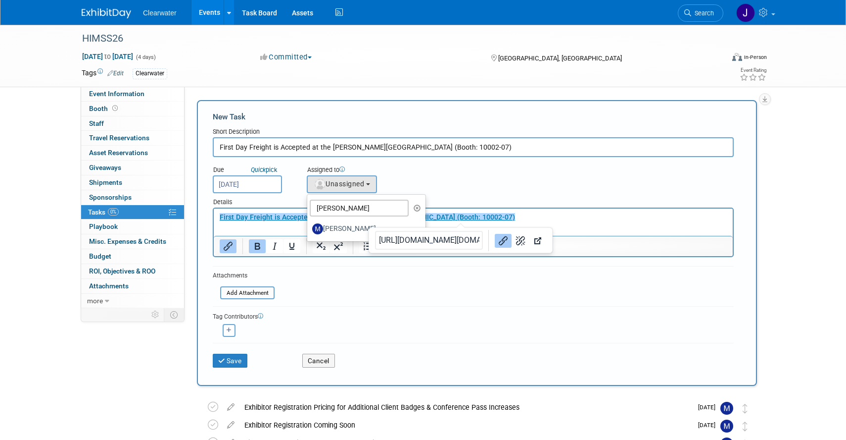
click at [277, 219] on b "First Day Freight is Accepted at the Freeman Warehouse (Booth: 10002-07)﻿" at bounding box center [368, 217] width 296 height 8
click at [511, 203] on div "Details" at bounding box center [473, 200] width 521 height 14
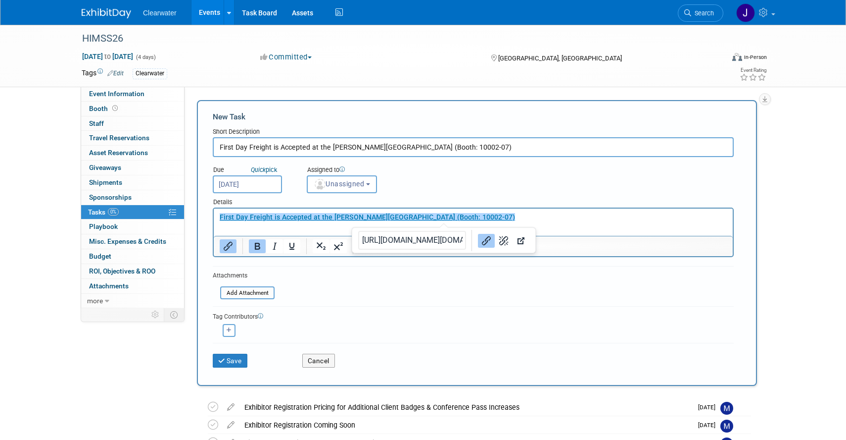
click at [439, 218] on b "First Day Freight is Accepted at the Freeman Warehouse (Booth: 10002-07)" at bounding box center [368, 217] width 296 height 8
click at [518, 241] on icon "Open link" at bounding box center [521, 240] width 7 height 7
click at [225, 364] on button "Save" at bounding box center [230, 360] width 35 height 14
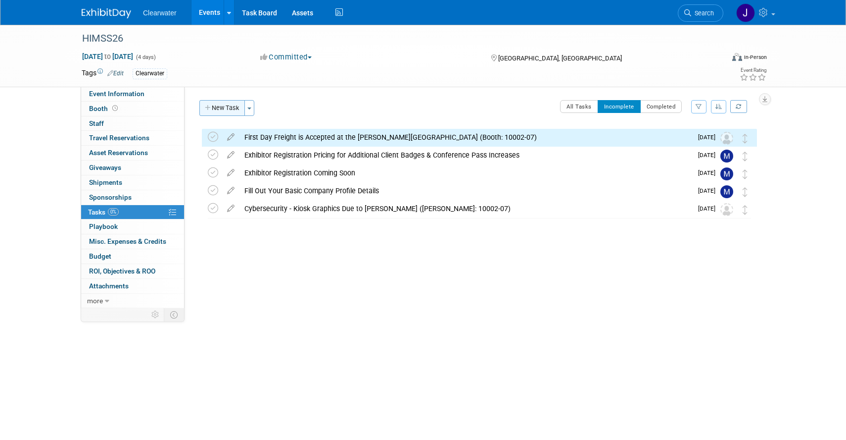
click at [221, 107] on button "New Task" at bounding box center [222, 108] width 46 height 16
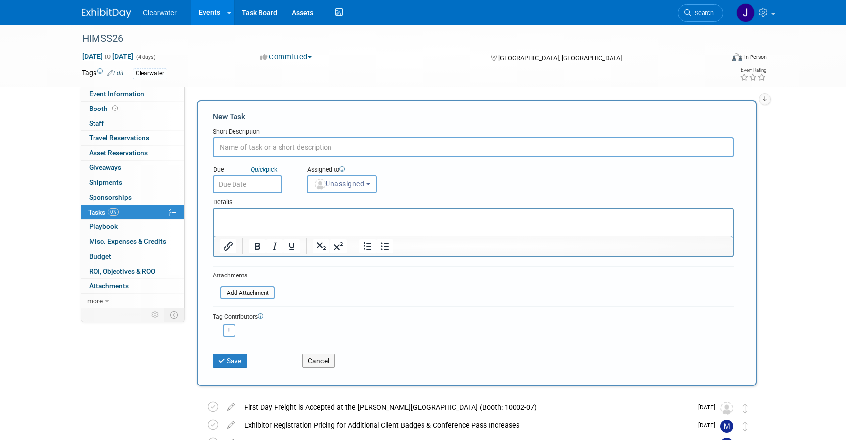
paste input "Last Day for Freight to be Received at Warehouse (Booth: 10002-07)"
type input "Last Day for Freight to be Received at Warehouse (Booth: 10002-07)"
click at [325, 218] on p "Rich Text Area. Press ALT-0 for help." at bounding box center [474, 217] width 508 height 10
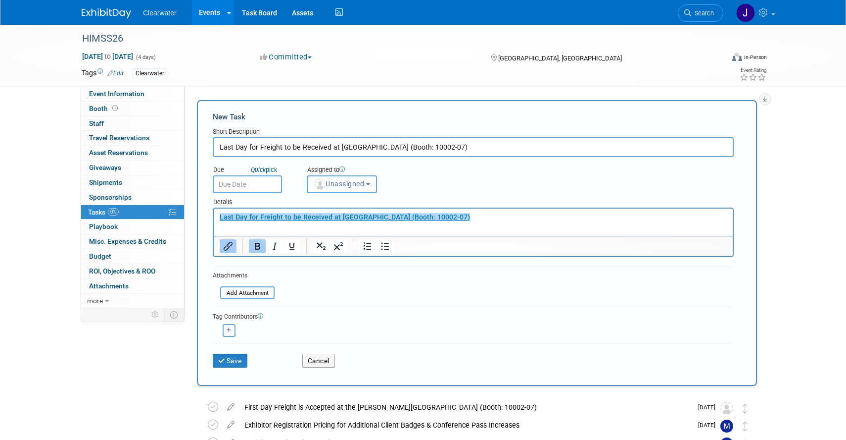
click at [344, 177] on button "Unassigned" at bounding box center [342, 184] width 70 height 18
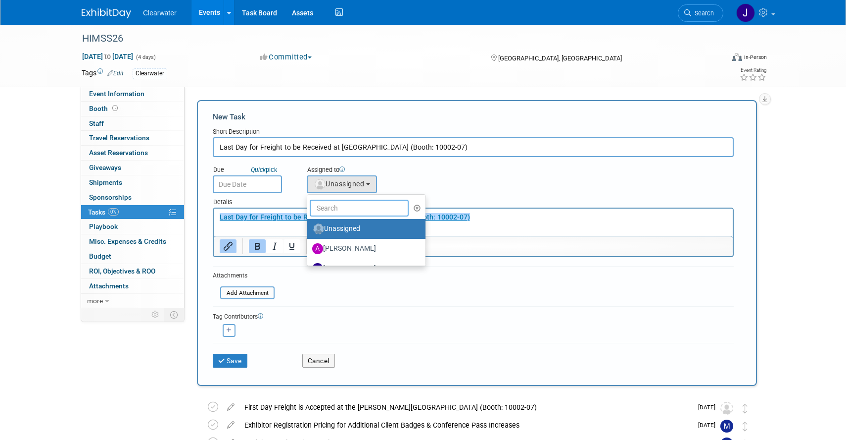
click at [344, 206] on input "text" at bounding box center [359, 207] width 99 height 17
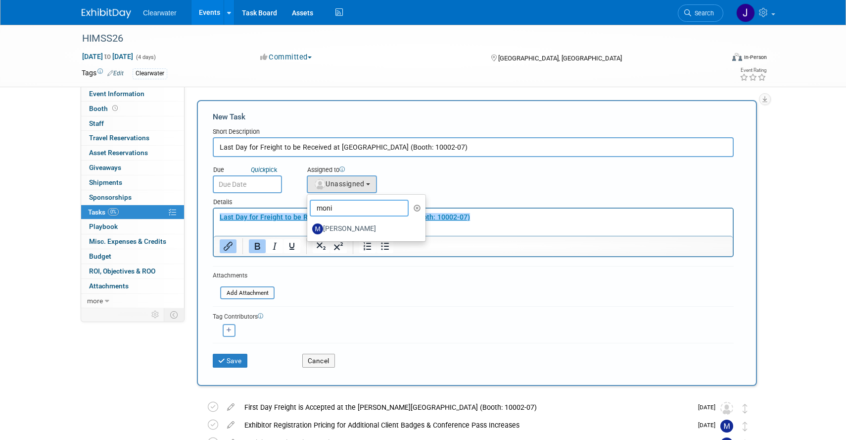
type input "Monica"
click at [338, 229] on label "Monica Pastor" at bounding box center [363, 229] width 103 height 16
click at [309, 229] on input "Monica Pastor" at bounding box center [305, 227] width 6 height 6
select select "64254334-9387-4d6a-96b6-2827250710f2"
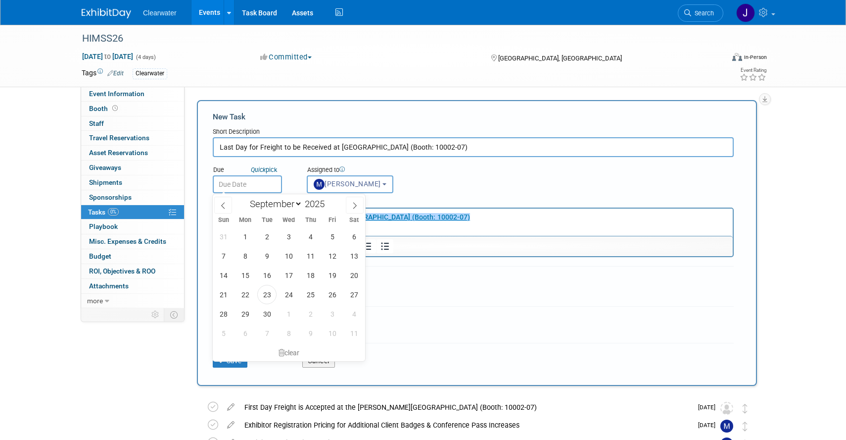
click at [253, 185] on input "text" at bounding box center [247, 184] width 69 height 18
click at [353, 199] on span at bounding box center [355, 205] width 18 height 17
select select "11"
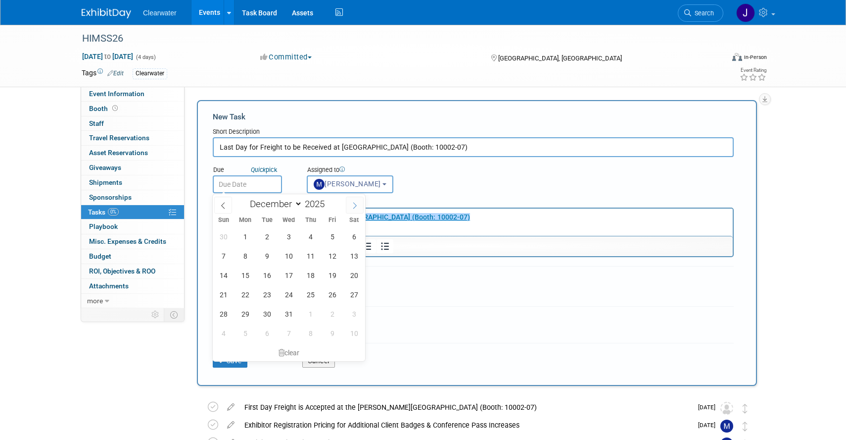
click at [353, 199] on span at bounding box center [355, 205] width 18 height 17
type input "2026"
click at [353, 199] on span at bounding box center [355, 205] width 18 height 17
click at [221, 200] on span at bounding box center [223, 205] width 18 height 17
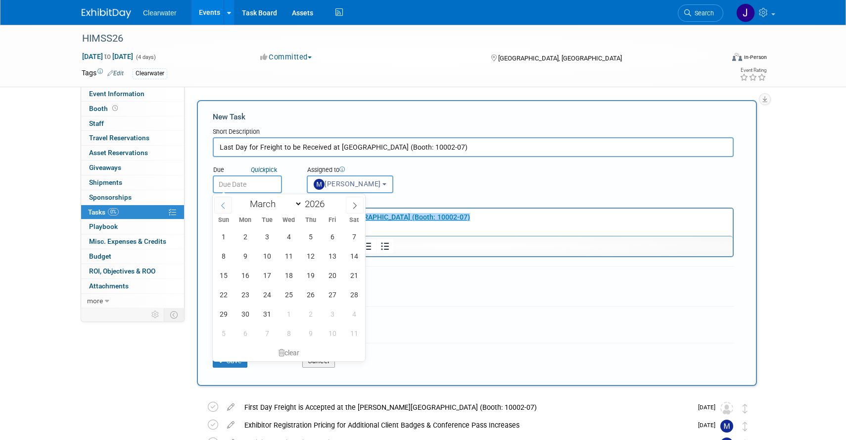
select select "1"
click at [289, 290] on span "25" at bounding box center [288, 294] width 19 height 19
type input "Feb 25, 2026"
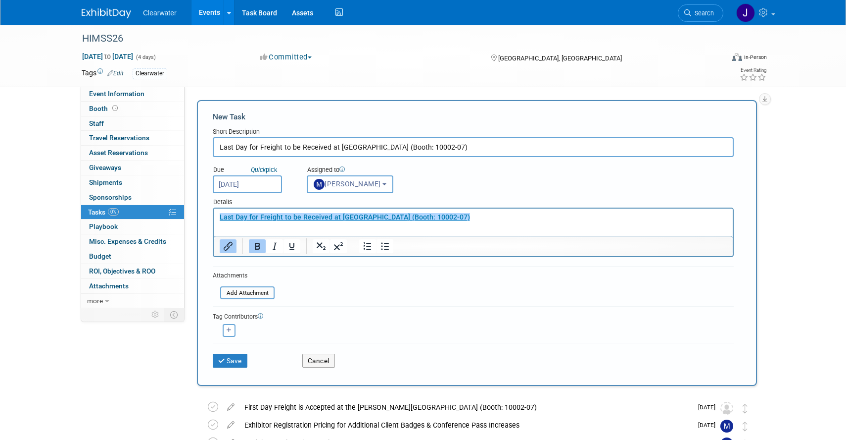
click at [374, 275] on form "New Task Short Description Last Day for Freight to be Received at Warehouse (Bo…" at bounding box center [477, 242] width 529 height 263
click at [242, 356] on button "Save" at bounding box center [230, 360] width 35 height 14
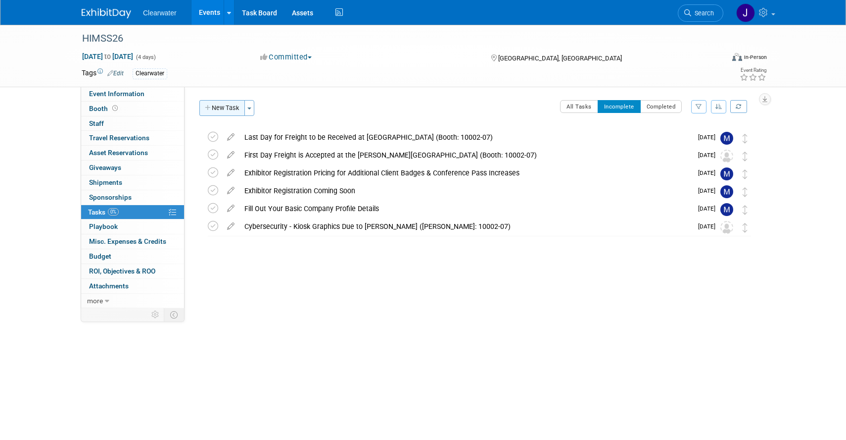
click at [217, 113] on button "New Task" at bounding box center [222, 108] width 46 height 16
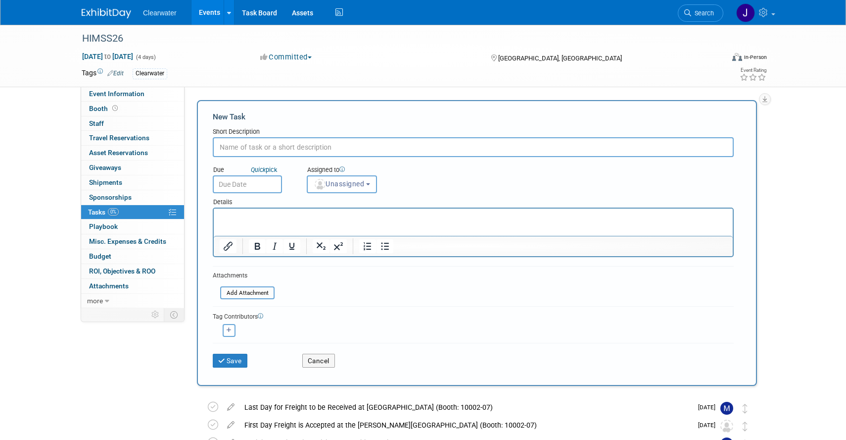
paste input "Last Day to Cancel Any Room Reservations with onPeak without Penalty (4pm CT)"
type input "Last Day to Cancel Any Room Reservations with onPeak without Penalty (4pm CT)"
click at [276, 222] on html at bounding box center [473, 215] width 519 height 14
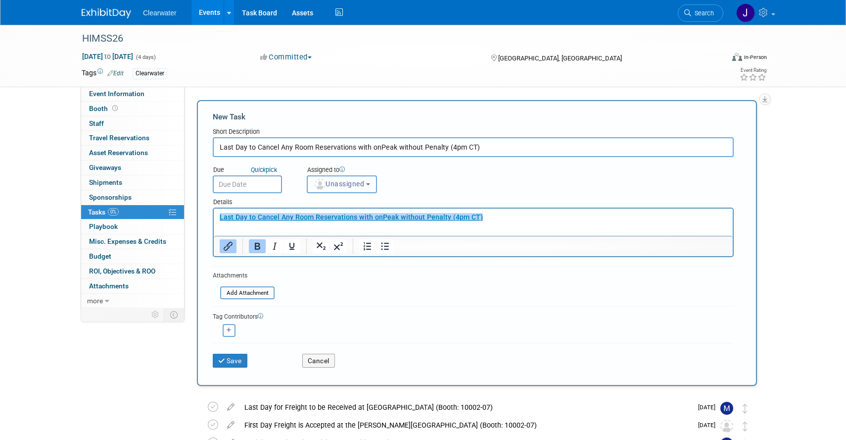
click at [341, 188] on button "Unassigned" at bounding box center [342, 184] width 70 height 18
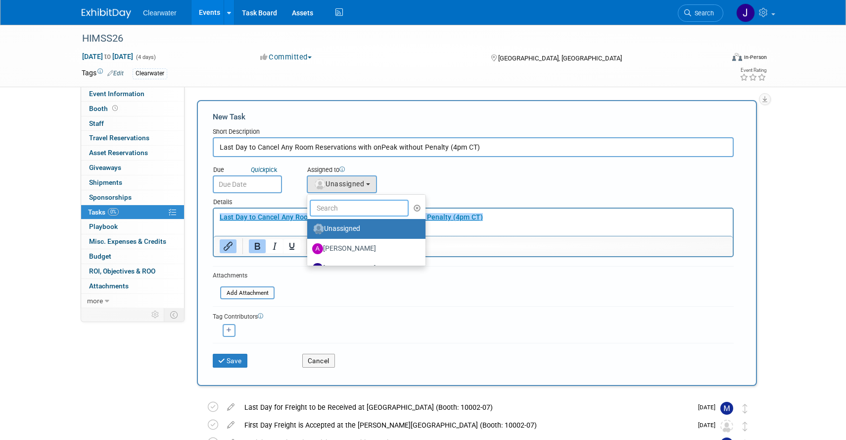
click at [342, 201] on input "text" at bounding box center [359, 207] width 99 height 17
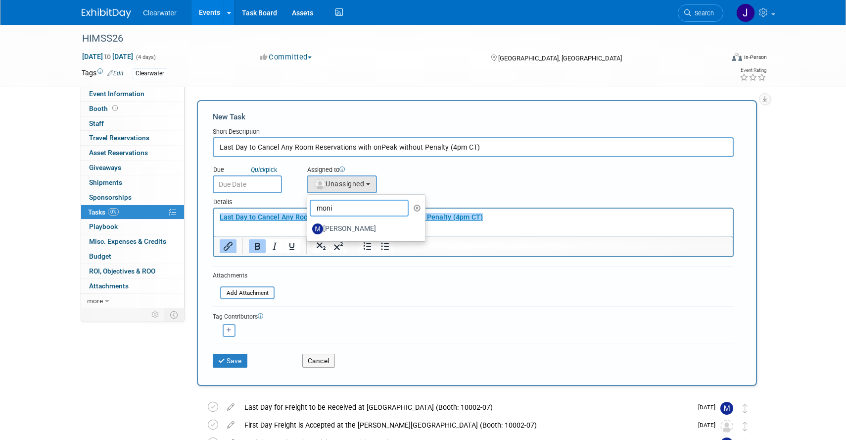
type input "Monica"
click at [361, 228] on label "Monica Pastor" at bounding box center [363, 229] width 103 height 16
click at [309, 228] on input "Monica Pastor" at bounding box center [305, 227] width 6 height 6
select select "64254334-9387-4d6a-96b6-2827250710f2"
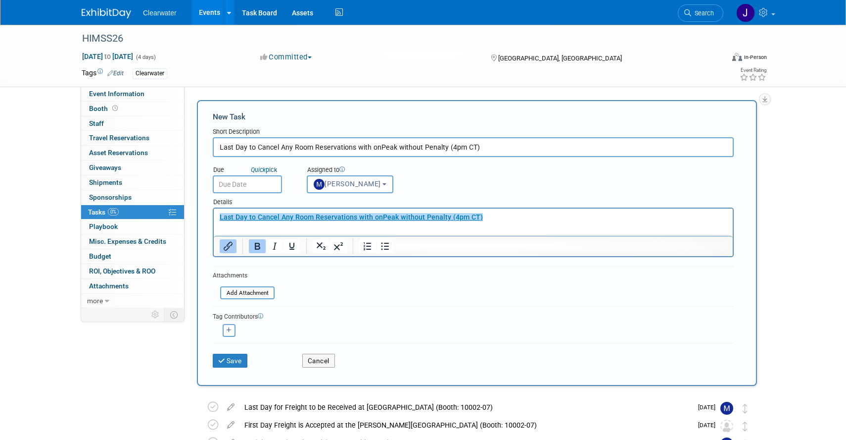
click at [232, 190] on body "Clearwater Events Add Event Bulk Upload Events Shareable Event Boards Recently …" at bounding box center [423, 220] width 846 height 440
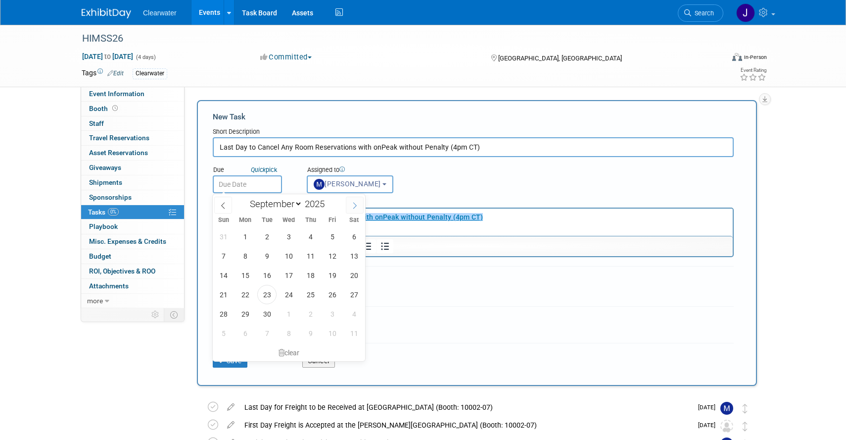
click at [347, 203] on span at bounding box center [355, 205] width 18 height 17
select select "11"
click at [347, 203] on span at bounding box center [355, 205] width 18 height 17
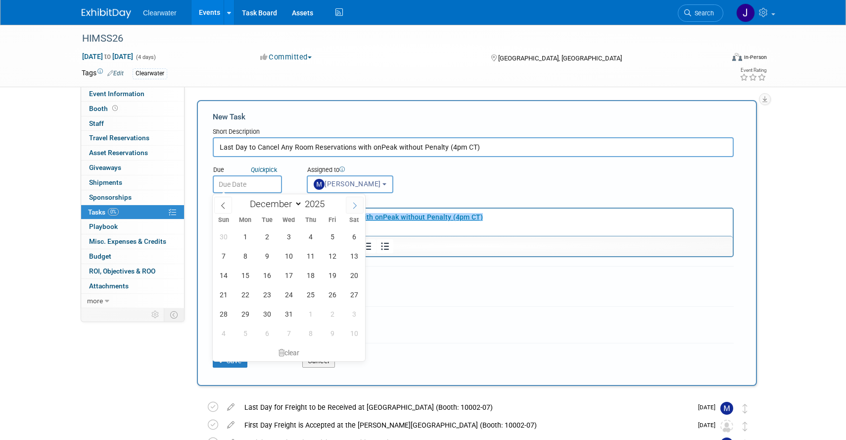
type input "2026"
select select "0"
click at [290, 286] on span "21" at bounding box center [288, 294] width 19 height 19
type input "Jan 21, 2026"
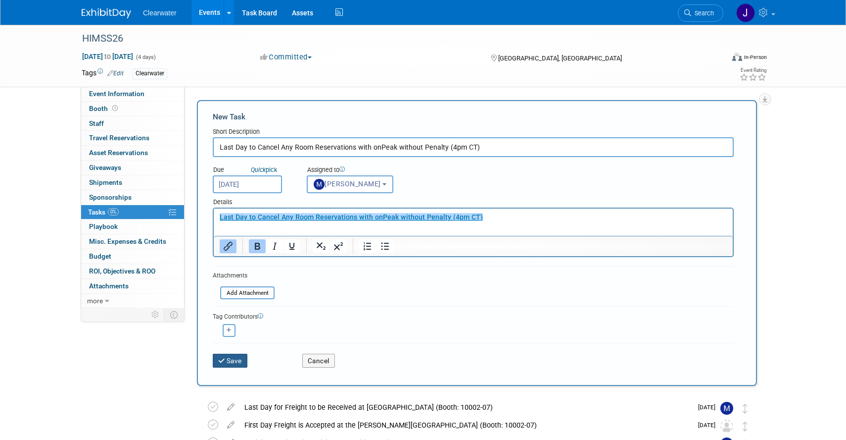
click at [232, 363] on button "Save" at bounding box center [230, 360] width 35 height 14
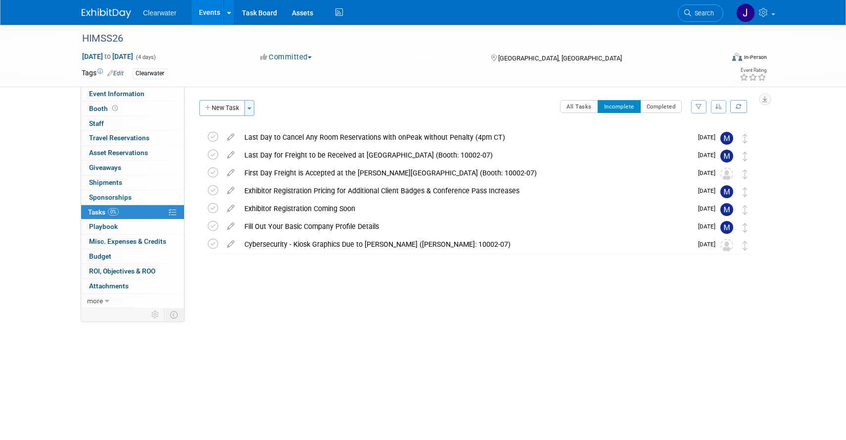
drag, startPoint x: 234, startPoint y: 101, endPoint x: 250, endPoint y: 111, distance: 18.7
click at [248, 109] on div "New Task Toggle Dropdown Create a new task for this event Copy tasks from anoth…" at bounding box center [229, 108] width 60 height 16
click at [219, 111] on button "New Task" at bounding box center [222, 108] width 46 height 16
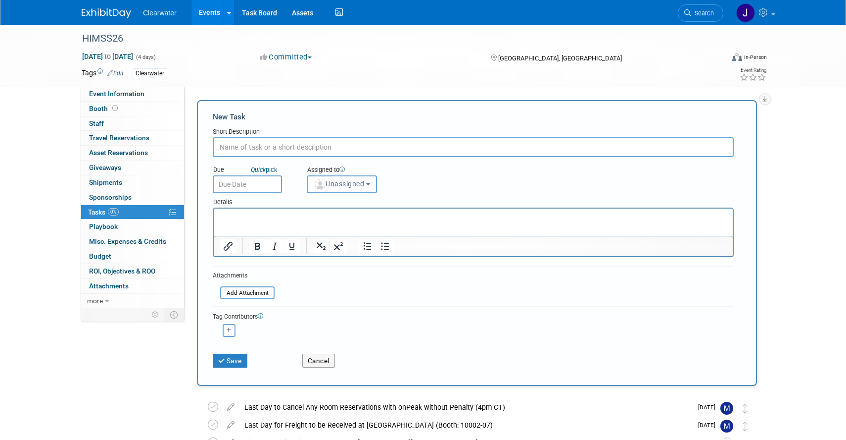
paste input "Specialty Pavilion Speaking Session Information Due (Booth: 10002-07)"
type input "Specialty Pavilion Speaking Session Information Due (Booth: 10002-07)"
click at [286, 219] on p "Rich Text Area. Press ALT-0 for help." at bounding box center [474, 217] width 508 height 10
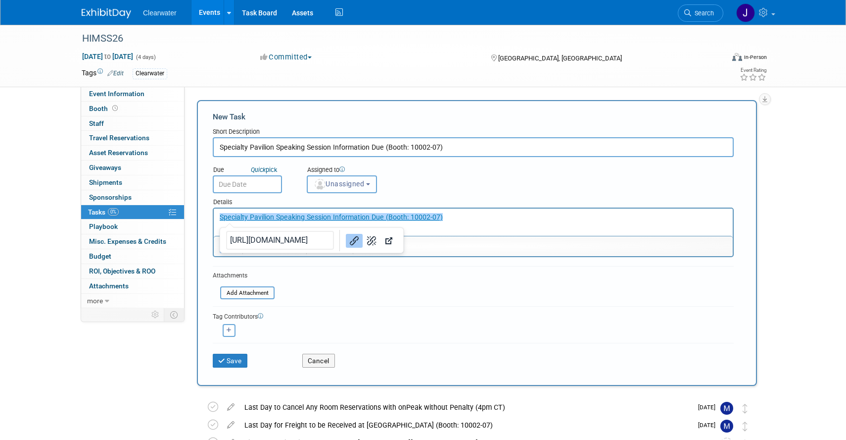
click at [340, 179] on button "Unassigned" at bounding box center [342, 184] width 70 height 18
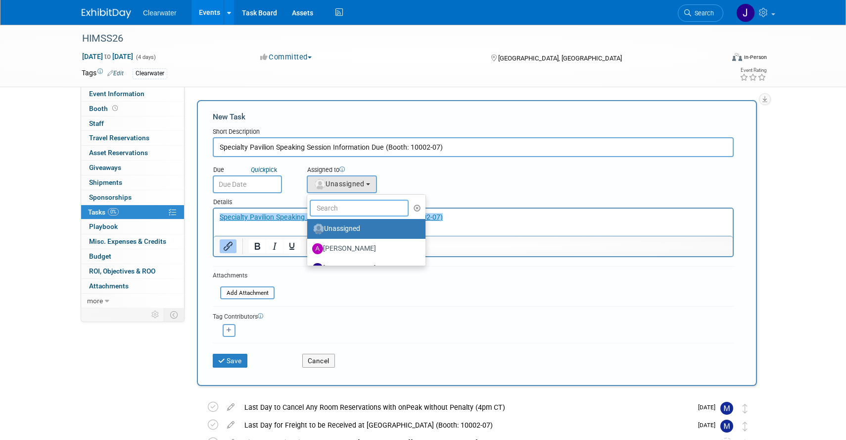
click at [347, 207] on input "text" at bounding box center [359, 207] width 99 height 17
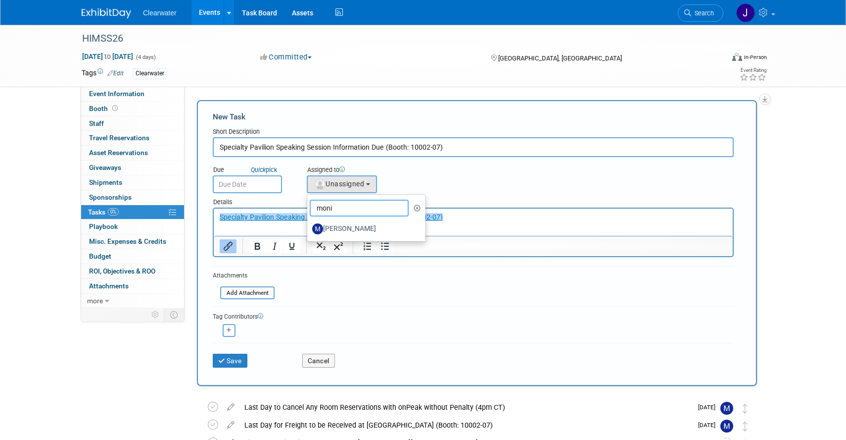
type input "Monica"
click at [369, 226] on label "Monica Pastor" at bounding box center [363, 229] width 103 height 16
click at [309, 226] on input "Monica Pastor" at bounding box center [305, 227] width 6 height 6
select select "64254334-9387-4d6a-96b6-2827250710f2"
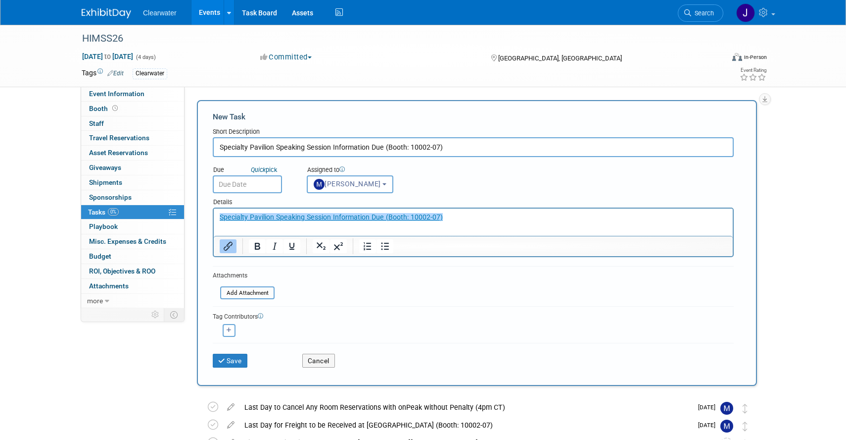
click at [245, 181] on input "text" at bounding box center [247, 184] width 69 height 18
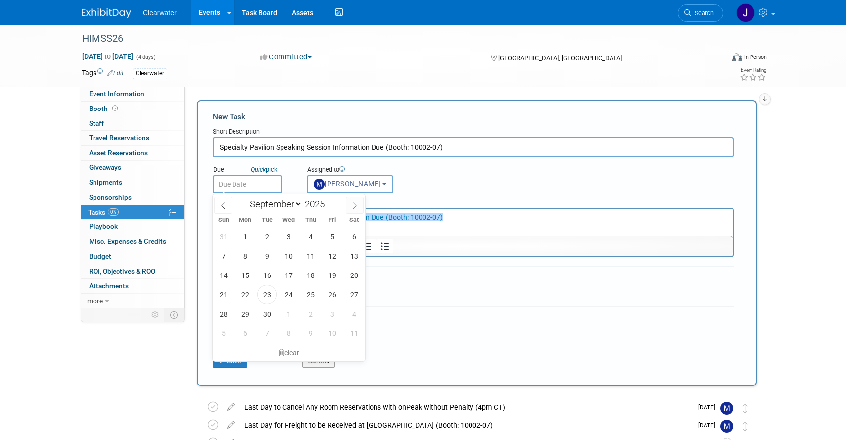
click at [350, 206] on span at bounding box center [355, 205] width 18 height 17
select select "11"
click at [350, 206] on span at bounding box center [355, 205] width 18 height 17
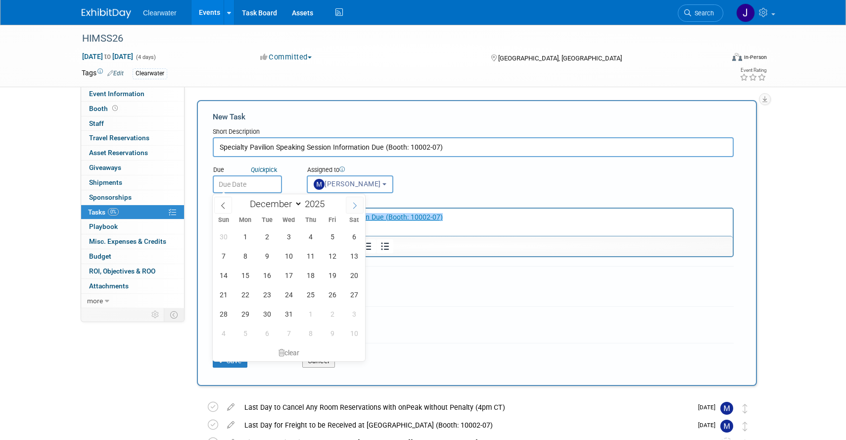
type input "2026"
click at [350, 206] on span at bounding box center [355, 205] width 18 height 17
click at [223, 208] on icon at bounding box center [223, 205] width 7 height 7
select select "0"
click at [329, 252] on span "9" at bounding box center [332, 255] width 19 height 19
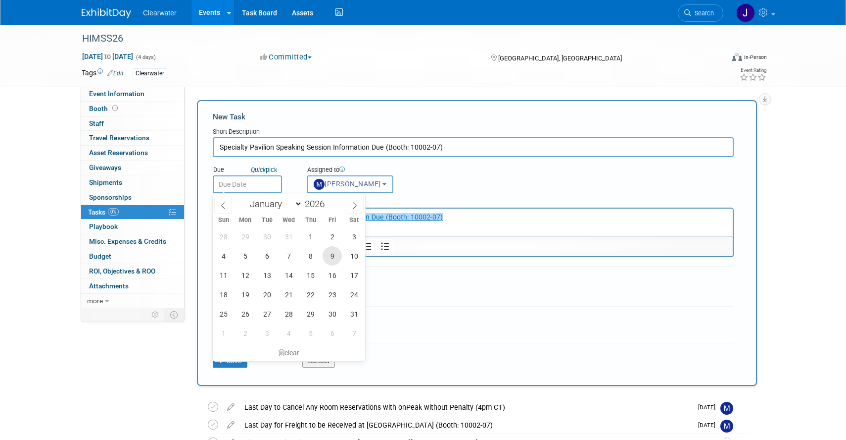
type input "Jan 9, 2026"
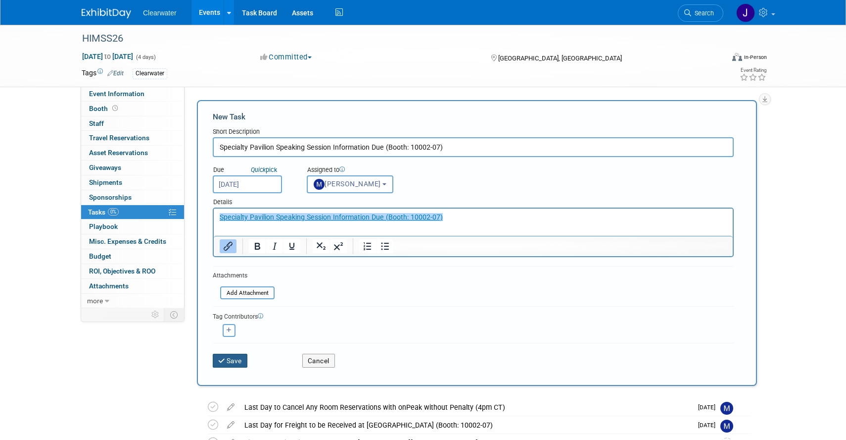
click at [238, 359] on button "Save" at bounding box center [230, 360] width 35 height 14
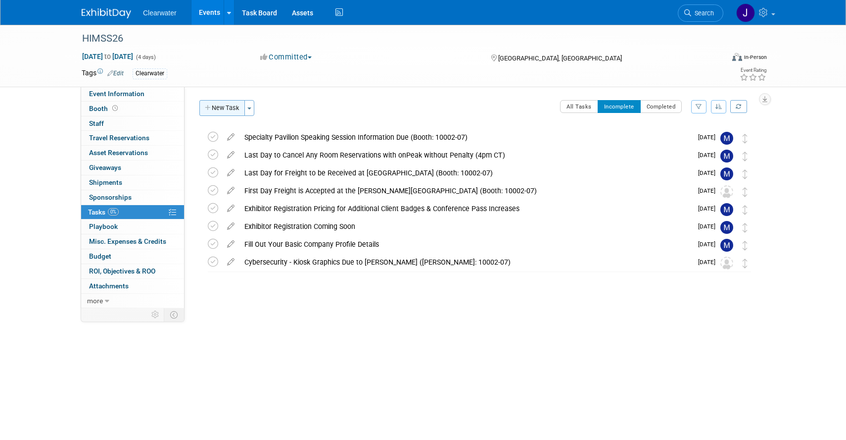
click at [223, 112] on button "New Task" at bounding box center [222, 108] width 46 height 16
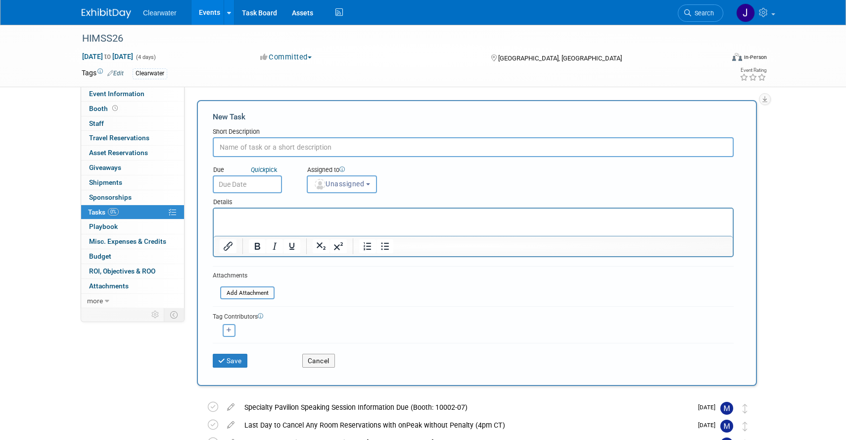
paste input "Upload Hi-Res Vector Print Logo (.EPS)"
type input "Upload Hi-Res Vector Print Logo (.EPS)"
click at [347, 181] on span "Unassigned" at bounding box center [339, 184] width 50 height 8
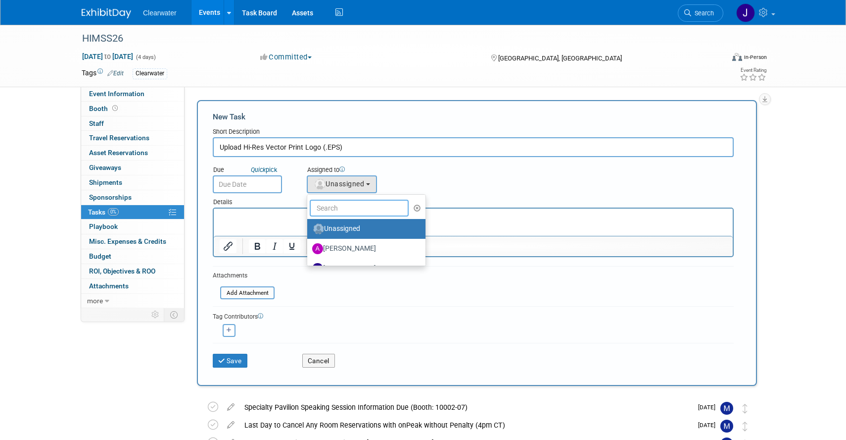
click at [342, 200] on input "text" at bounding box center [359, 207] width 99 height 17
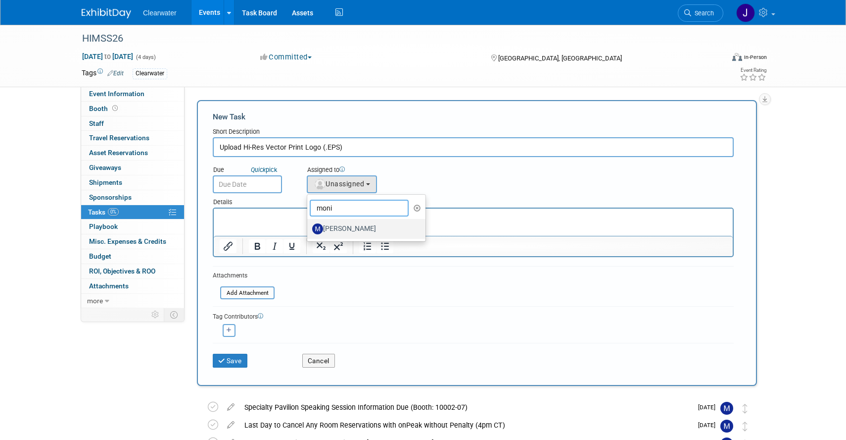
type input "Monica"
click at [471, 222] on html at bounding box center [473, 215] width 519 height 14
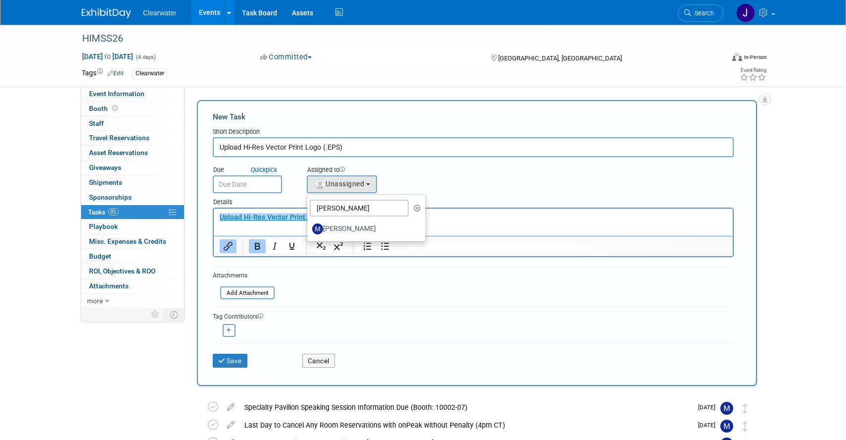
click at [267, 188] on input "text" at bounding box center [247, 184] width 69 height 18
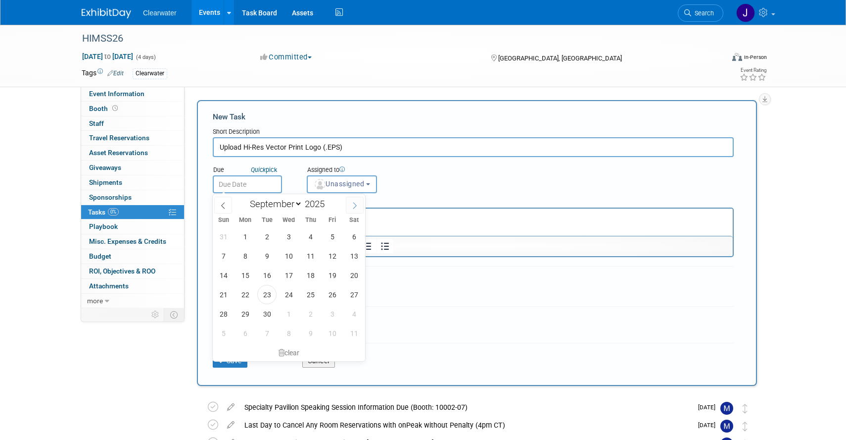
click at [356, 203] on icon at bounding box center [354, 205] width 7 height 7
select select "11"
click at [356, 203] on icon at bounding box center [354, 205] width 7 height 7
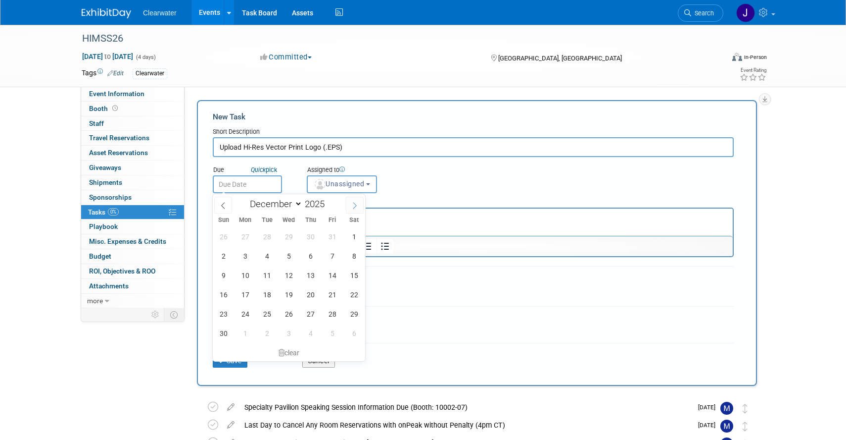
type input "2026"
click at [356, 203] on icon at bounding box center [354, 205] width 7 height 7
click at [218, 208] on span at bounding box center [223, 205] width 18 height 17
select select "0"
click at [218, 208] on span at bounding box center [223, 205] width 18 height 17
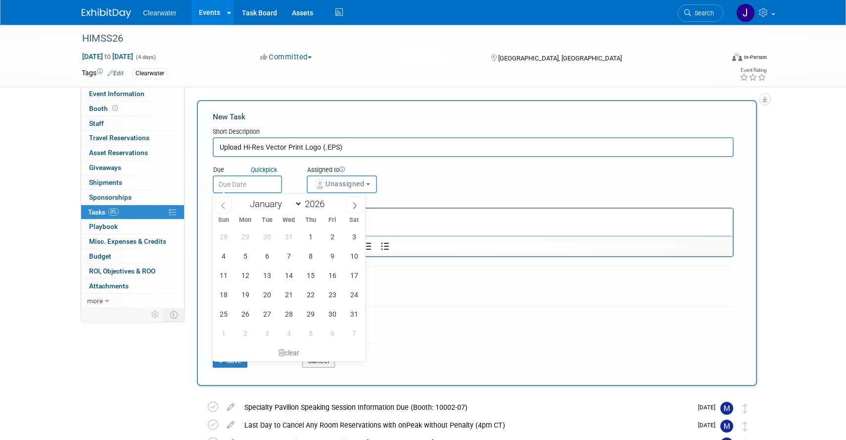
type input "2025"
select select "11"
click at [286, 311] on span "31" at bounding box center [288, 313] width 19 height 19
type input "Dec 31, 2025"
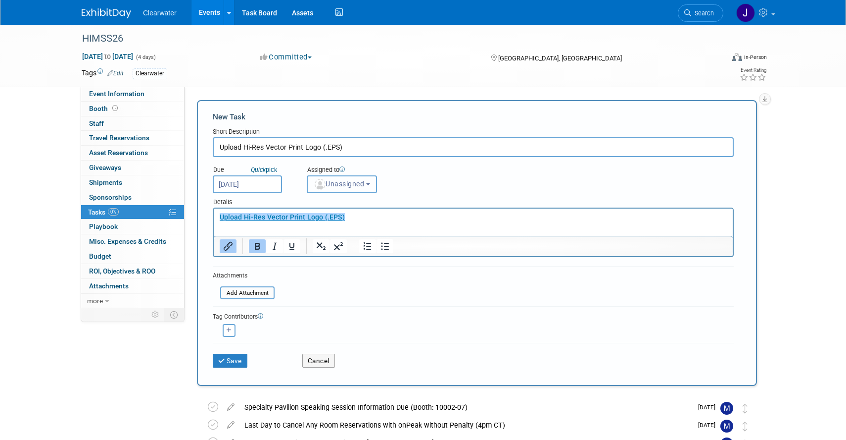
click at [337, 181] on span "Unassigned" at bounding box center [339, 184] width 50 height 8
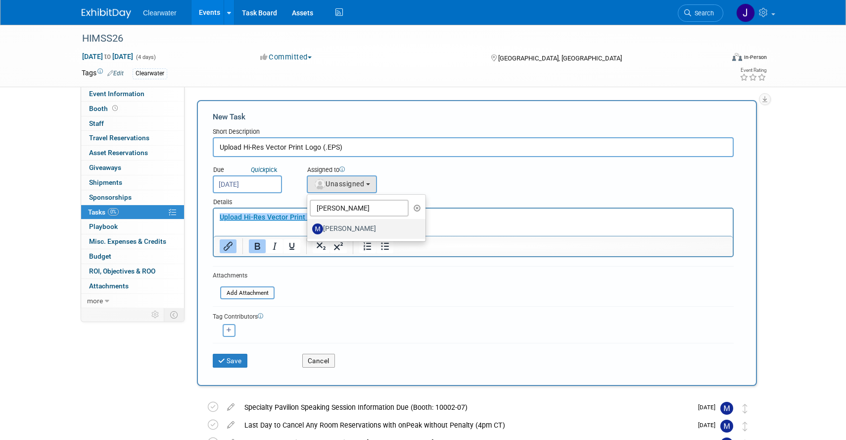
click at [350, 229] on label "Monica Pastor" at bounding box center [363, 229] width 103 height 16
click at [309, 229] on input "Monica Pastor" at bounding box center [305, 227] width 6 height 6
select select "64254334-9387-4d6a-96b6-2827250710f2"
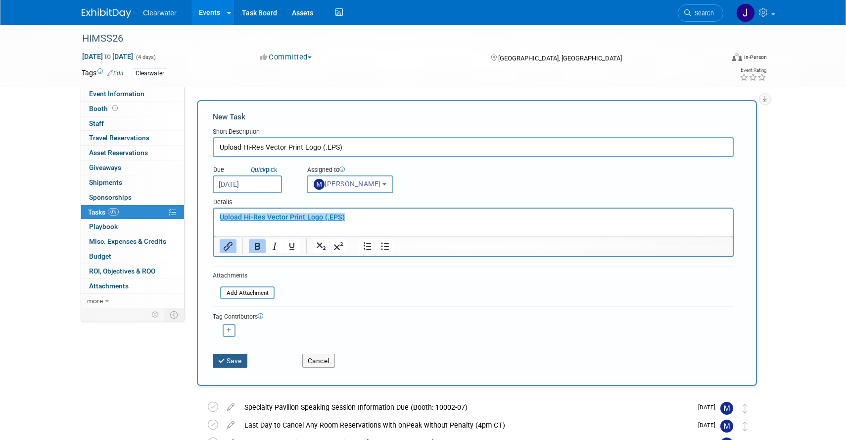
click at [235, 360] on button "Save" at bounding box center [230, 360] width 35 height 14
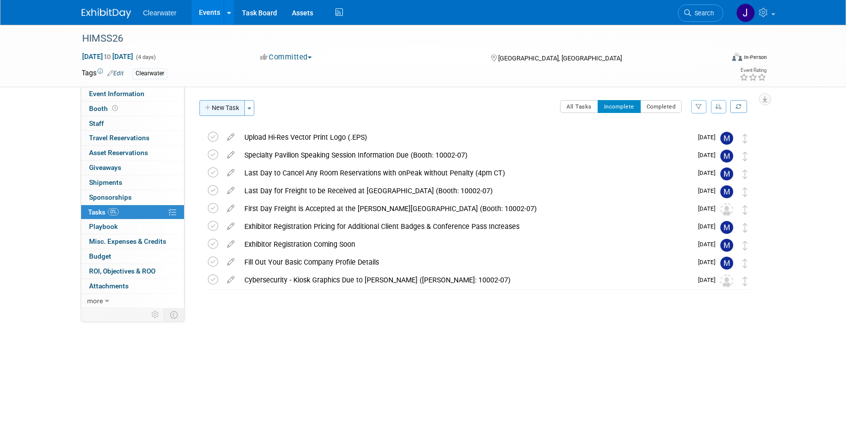
click at [225, 102] on button "New Task" at bounding box center [222, 108] width 46 height 16
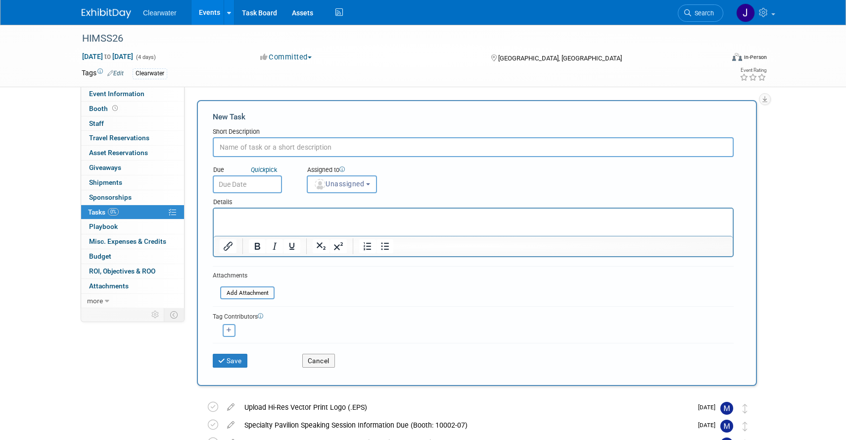
click at [271, 222] on html at bounding box center [473, 215] width 519 height 14
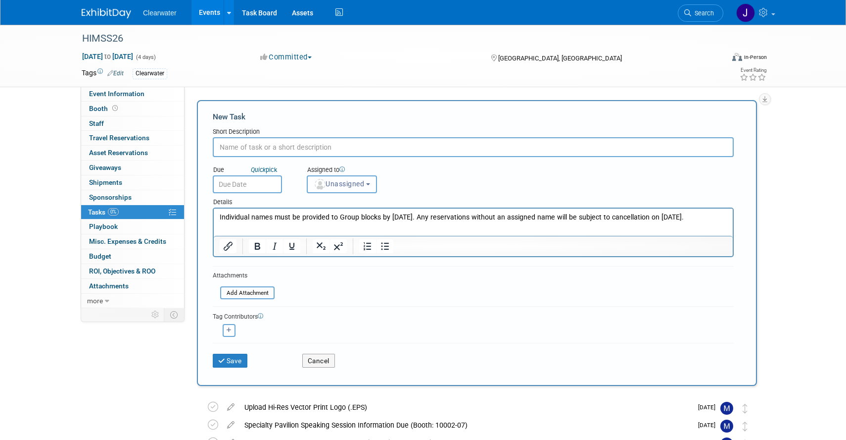
click at [341, 185] on span "Unassigned" at bounding box center [339, 184] width 50 height 8
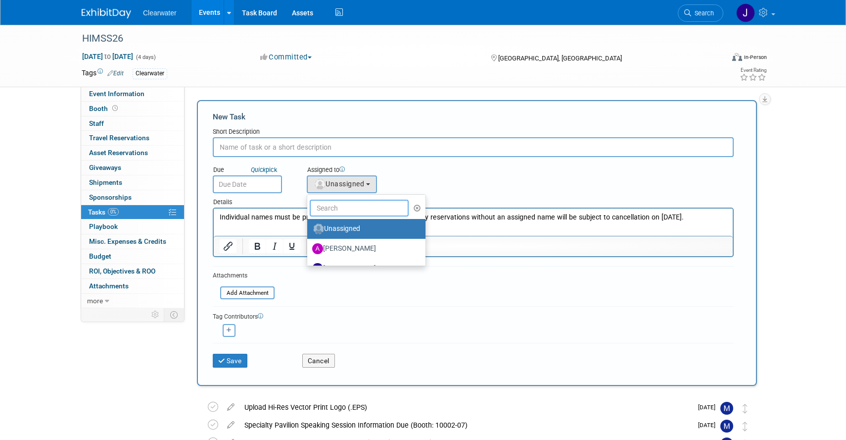
click at [341, 208] on input "text" at bounding box center [359, 207] width 99 height 17
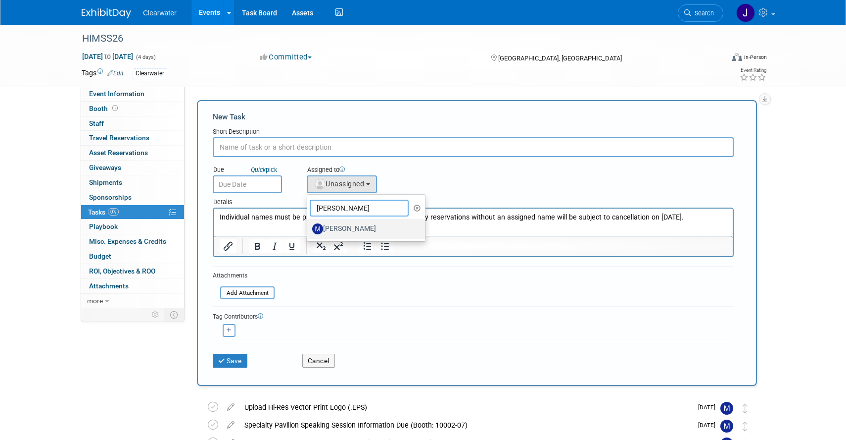
type input "monica"
click at [325, 224] on label "Monica Pastor" at bounding box center [363, 229] width 103 height 16
click at [309, 224] on input "Monica Pastor" at bounding box center [305, 227] width 6 height 6
select select "64254334-9387-4d6a-96b6-2827250710f2"
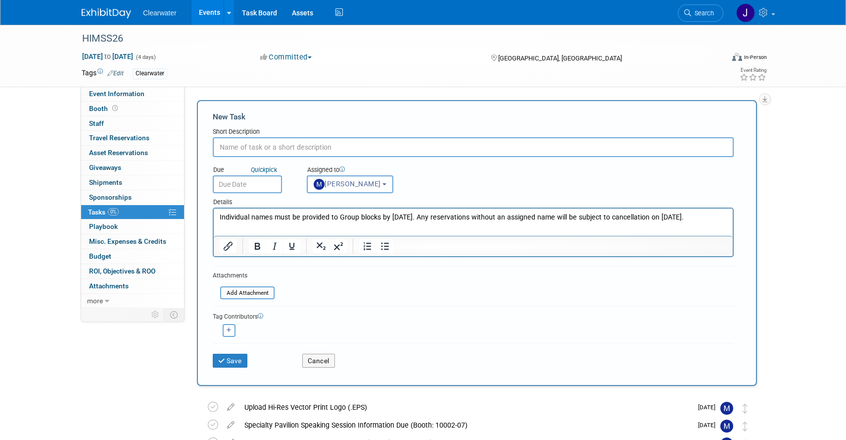
click at [230, 189] on input "text" at bounding box center [247, 184] width 69 height 18
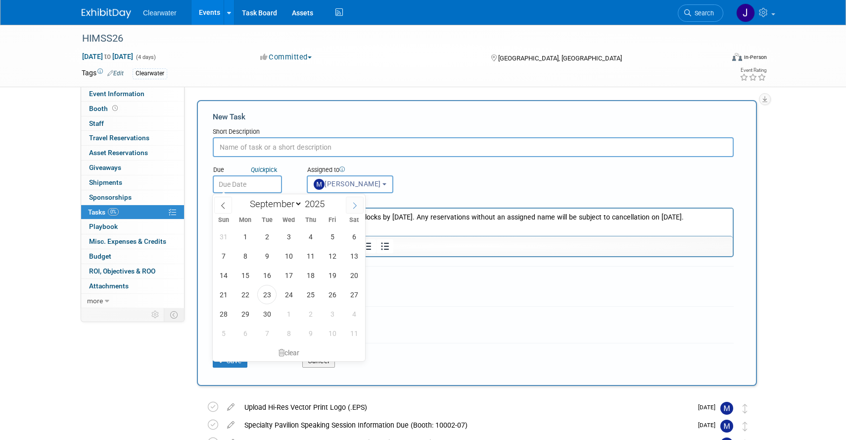
click at [352, 206] on icon at bounding box center [354, 205] width 7 height 7
click at [354, 210] on span at bounding box center [355, 205] width 18 height 17
select select "11"
click at [246, 254] on span "8" at bounding box center [245, 255] width 19 height 19
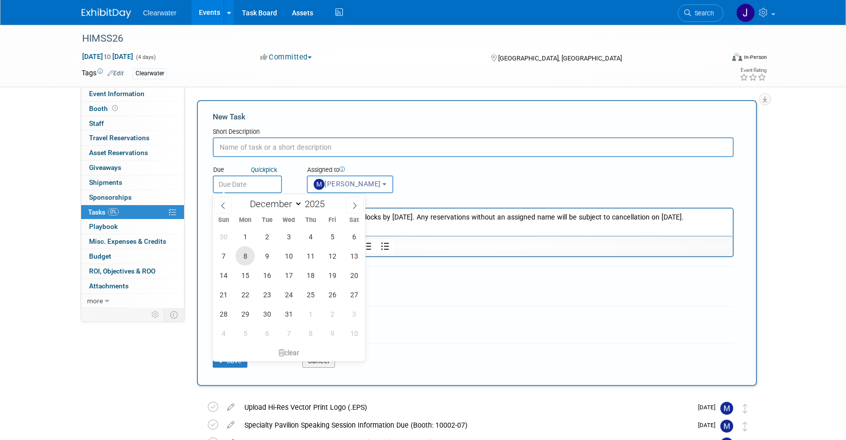
type input "Dec 8, 2025"
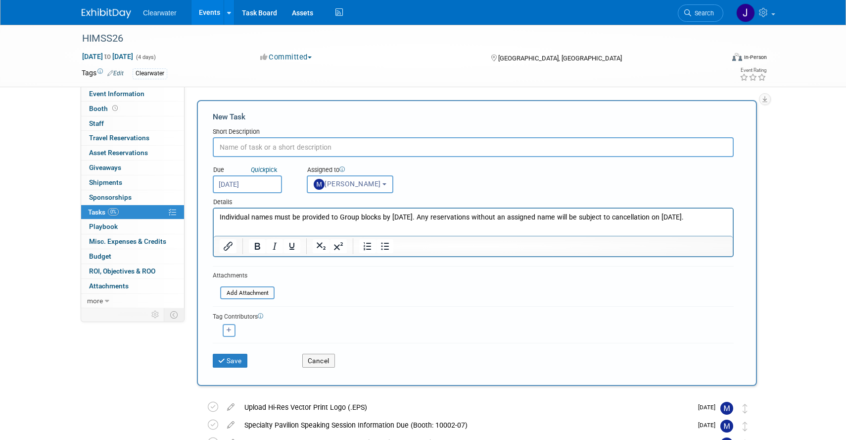
click at [261, 150] on input "text" at bounding box center [473, 147] width 521 height 20
paste input "Assign individual Names to hotel room reservations"
type input "Assign individual Names to hotel room reservations"
click at [237, 360] on button "Save" at bounding box center [230, 360] width 35 height 14
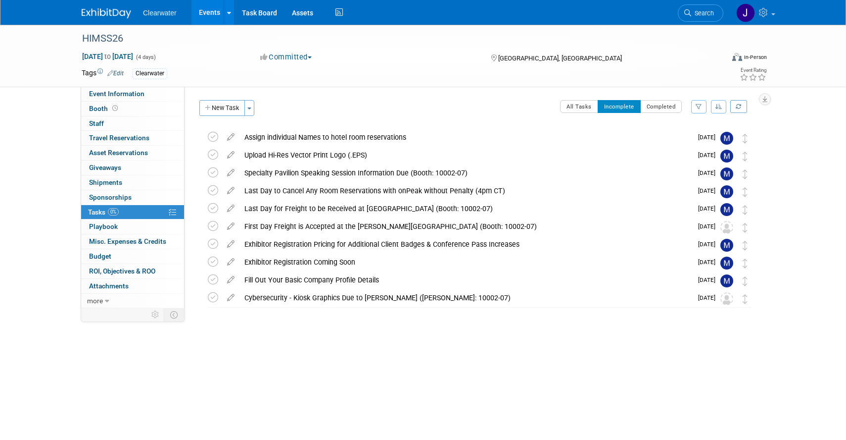
click at [97, 101] on div "Event Information Event Info" at bounding box center [132, 94] width 103 height 15
click at [99, 96] on span "Event Information" at bounding box center [116, 94] width 55 height 8
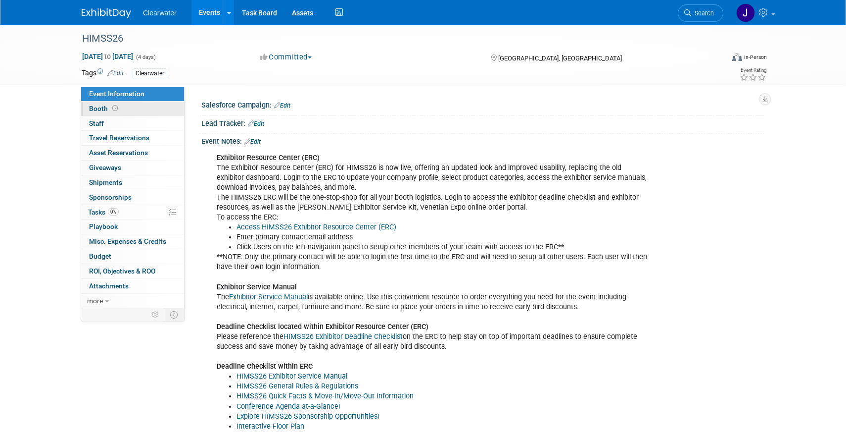
click at [134, 106] on link "Booth" at bounding box center [132, 108] width 103 height 14
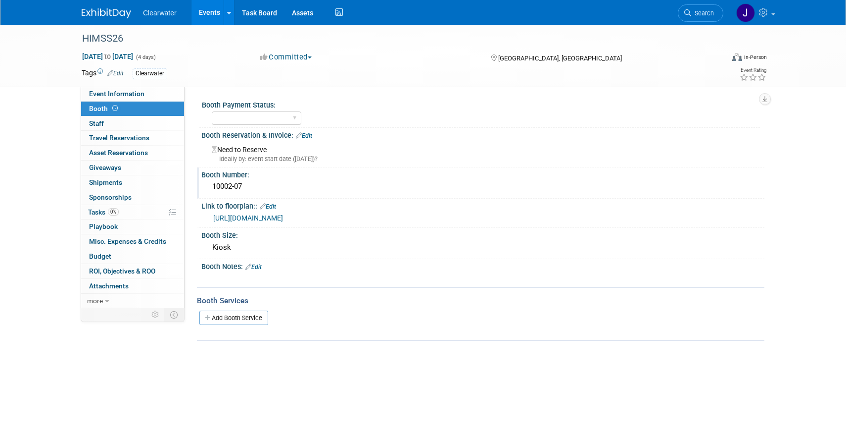
click at [250, 177] on div "Booth Number:" at bounding box center [482, 173] width 563 height 12
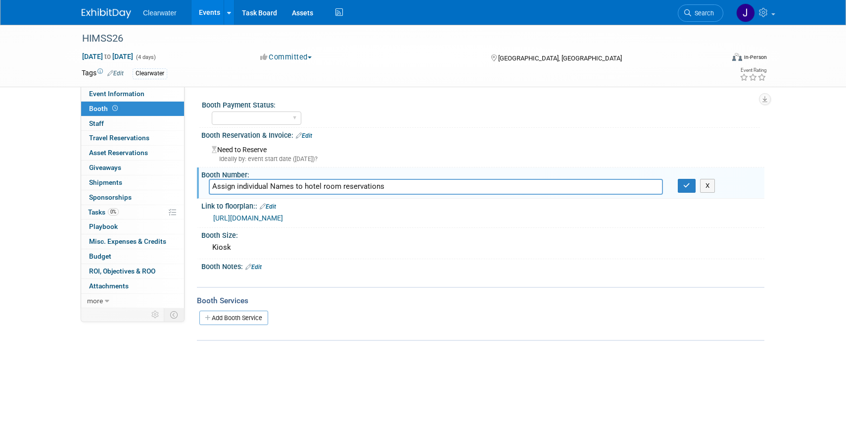
click at [430, 185] on input "Assign individual Names to hotel room reservations" at bounding box center [436, 186] width 454 height 15
click at [430, 187] on input "Assign individual Names to hotel room reservations" at bounding box center [436, 186] width 454 height 15
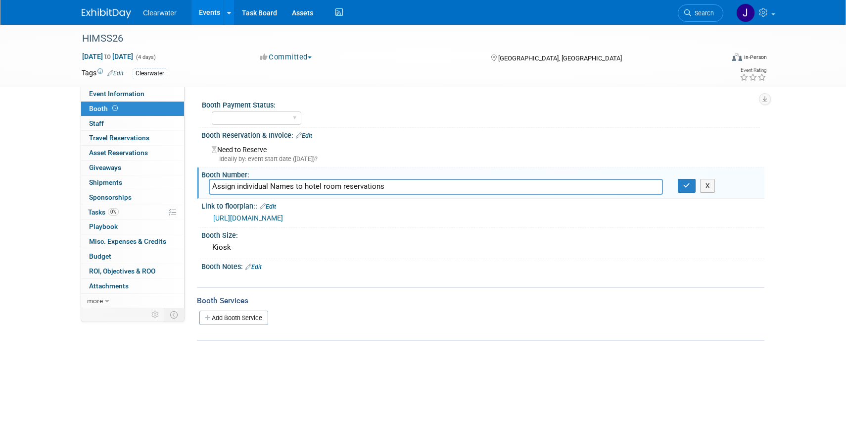
paste input "10002-07 - Cybersecurity-Command-Center"
type input "10002-07 - Cybersecurity-Command-Center"
click at [684, 185] on icon "button" at bounding box center [687, 185] width 7 height 6
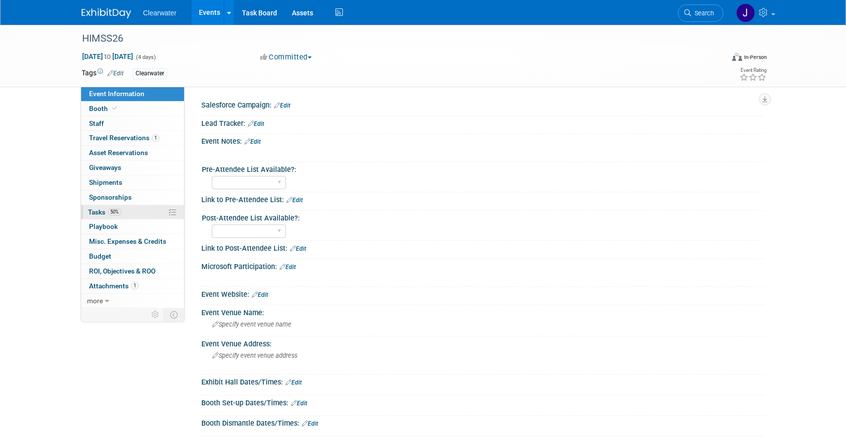
click at [98, 212] on span "Tasks 50%" at bounding box center [104, 212] width 33 height 8
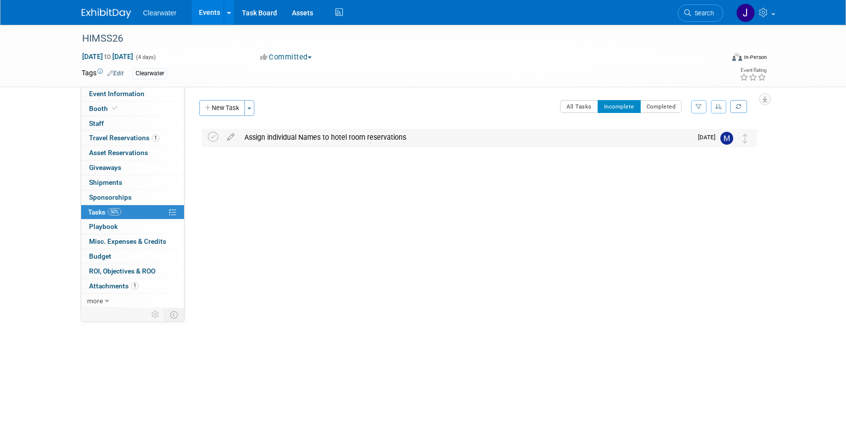
click at [318, 131] on div "Assign individual Names to hotel room reservations" at bounding box center [466, 137] width 453 height 17
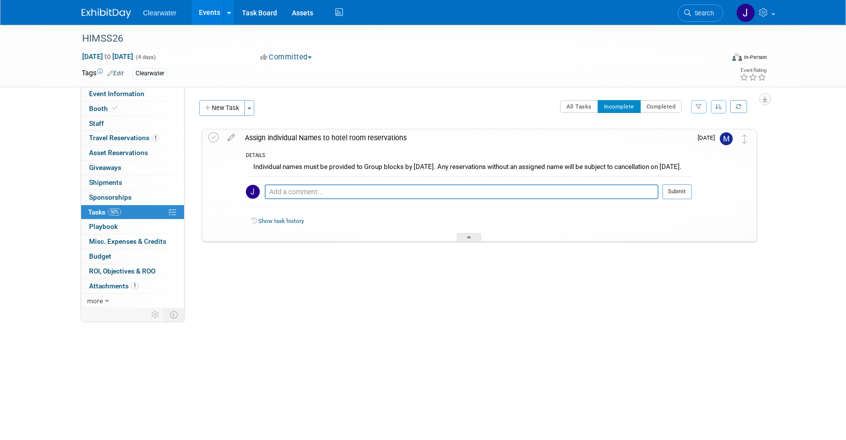
drag, startPoint x: 300, startPoint y: 174, endPoint x: 251, endPoint y: 167, distance: 49.6
click at [251, 167] on div "Individual names must be provided to Group blocks by [DATE]. Any reservations w…" at bounding box center [469, 167] width 446 height 15
copy div "Individual names must be provided to Group blocks by [DATE]. Any reservations w…"
drag, startPoint x: 434, startPoint y: 136, endPoint x: 245, endPoint y: 137, distance: 189.1
click at [245, 137] on div "Assign individual Names to hotel room reservations" at bounding box center [466, 137] width 452 height 17
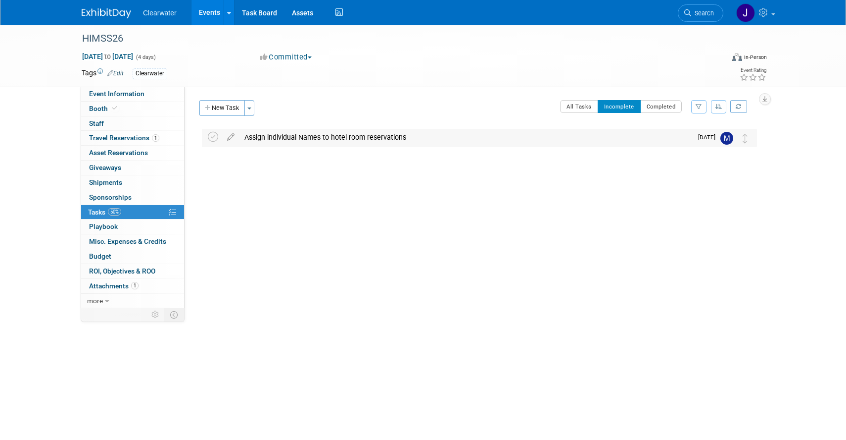
copy div "Assign individual Names to hotel room reservations"
click at [437, 203] on div "HIMSS26 [DATE] to [DATE] (Going) Assign individual Names to hotel room reservat…" at bounding box center [477, 171] width 560 height 87
click at [116, 94] on span "Event Information" at bounding box center [116, 94] width 55 height 8
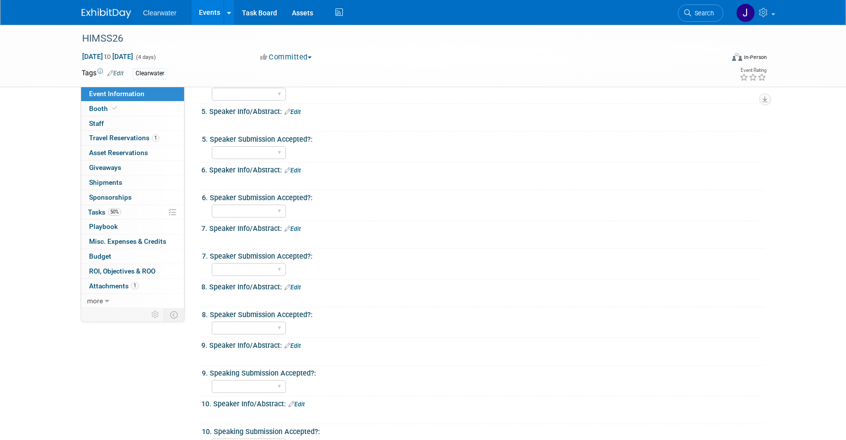
scroll to position [703, 0]
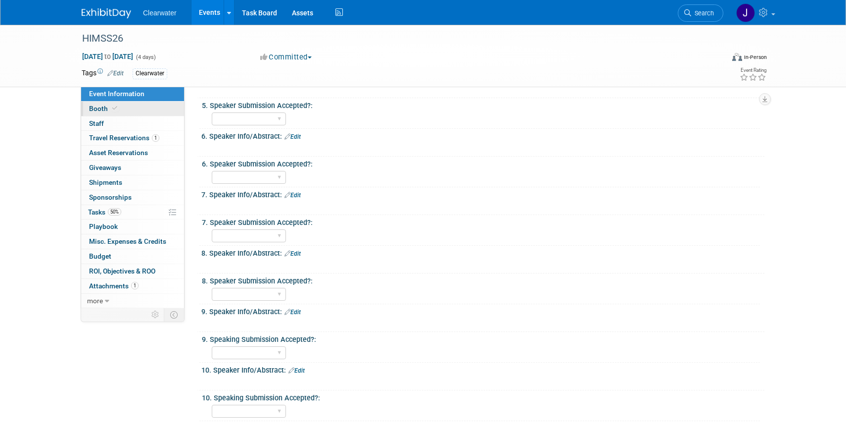
click at [126, 109] on link "Booth" at bounding box center [132, 108] width 103 height 14
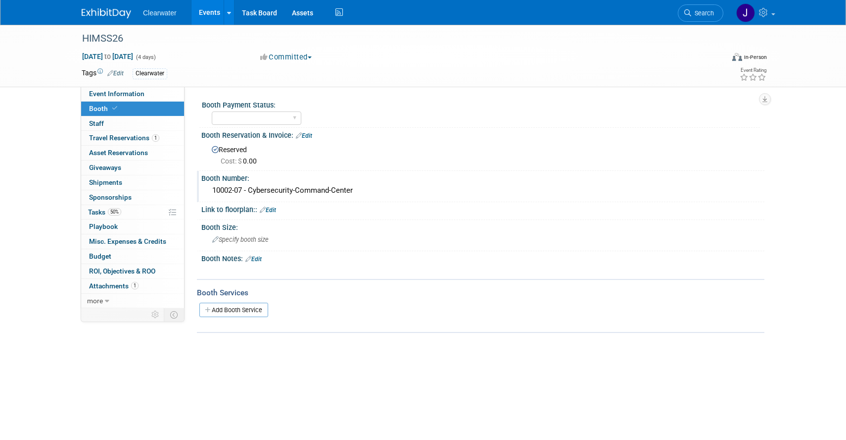
drag, startPoint x: 376, startPoint y: 192, endPoint x: 199, endPoint y: 193, distance: 176.2
click at [199, 193] on div "Booth Number: 10002-07 - Cybersecurity-Command-Center" at bounding box center [481, 186] width 568 height 31
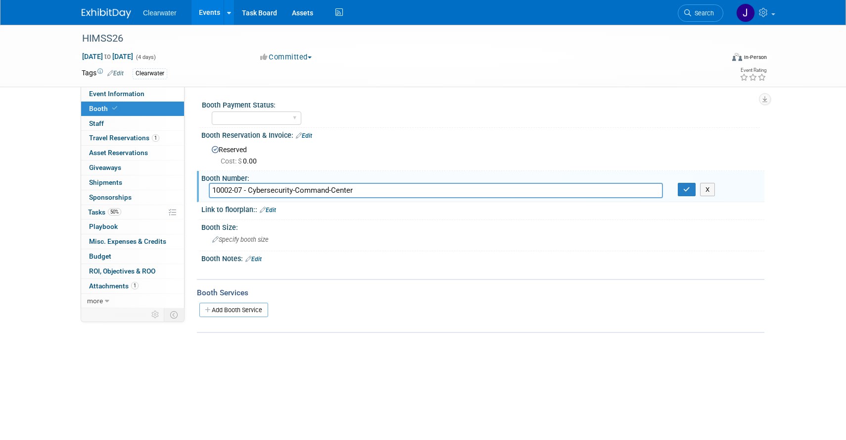
click at [382, 193] on input "10002-07 - Cybersecurity-Command-Center" at bounding box center [436, 190] width 454 height 15
click at [109, 300] on link "more" at bounding box center [132, 301] width 103 height 14
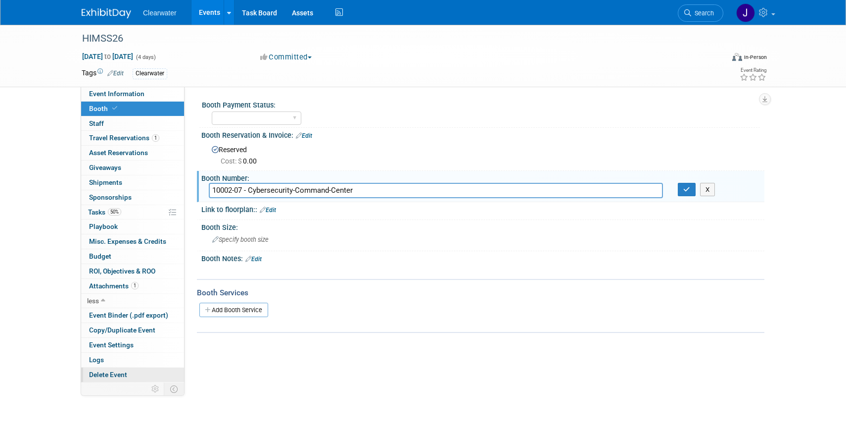
click at [119, 374] on span "Delete Event" at bounding box center [108, 374] width 38 height 8
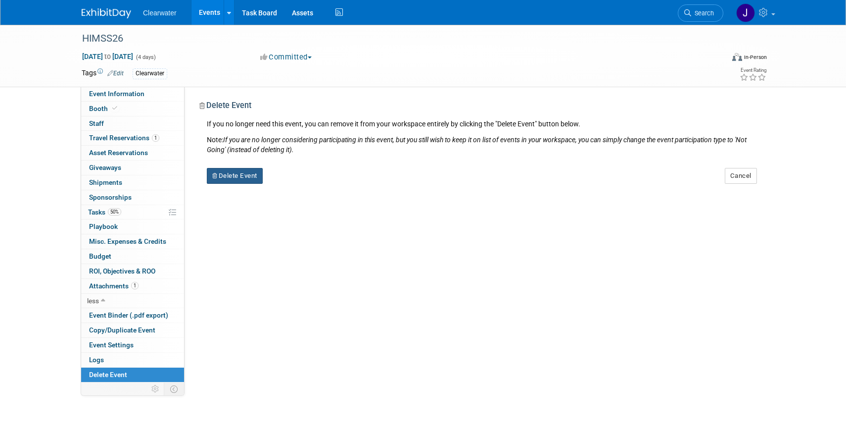
click at [254, 177] on button "Delete Event" at bounding box center [235, 176] width 56 height 16
click at [293, 184] on link "Yes" at bounding box center [297, 184] width 29 height 16
